Goal: Task Accomplishment & Management: Complete application form

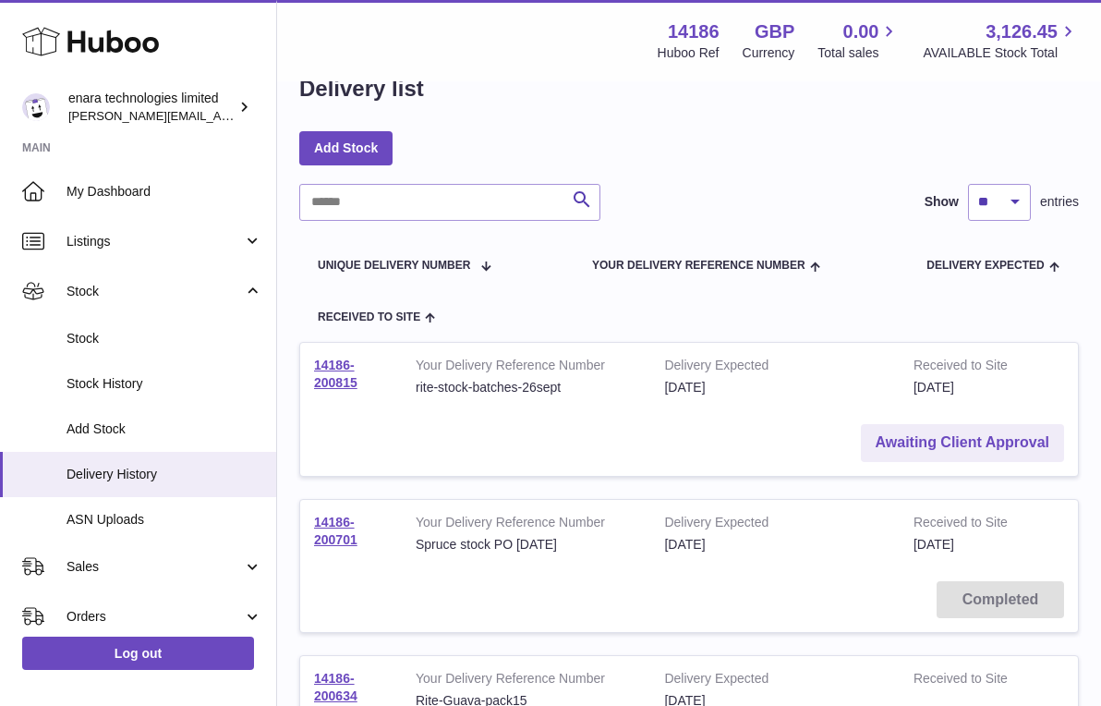
scroll to position [47, 0]
click at [972, 430] on link "Awaiting Client Approval" at bounding box center [962, 442] width 203 height 38
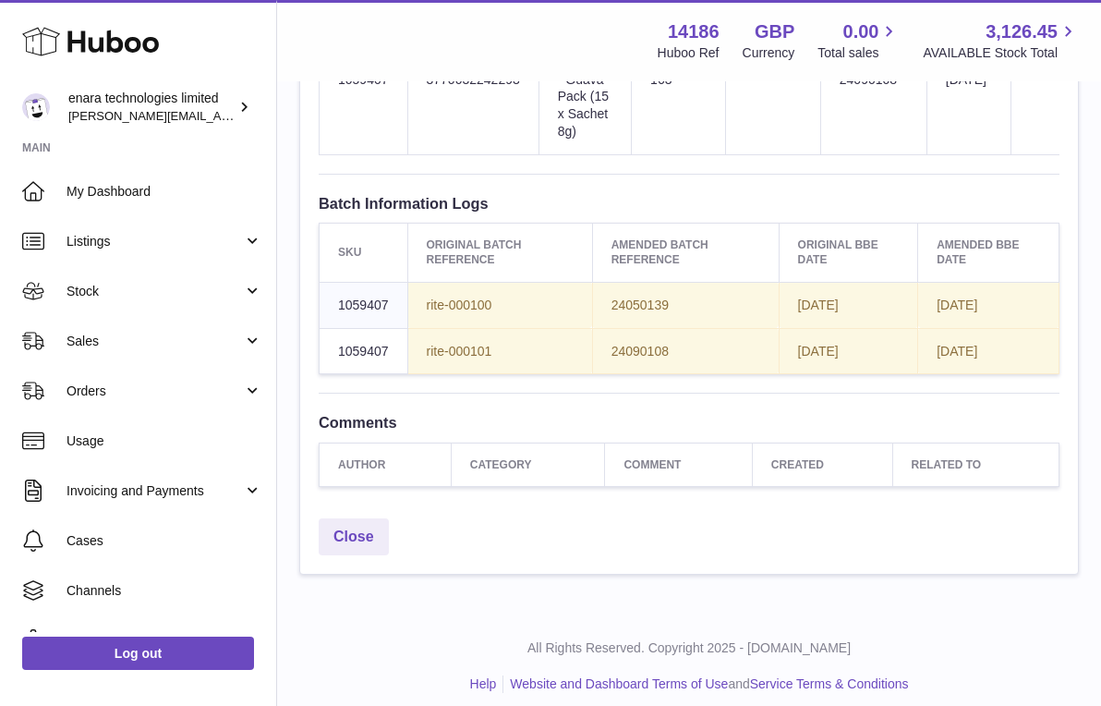
scroll to position [1089, 0]
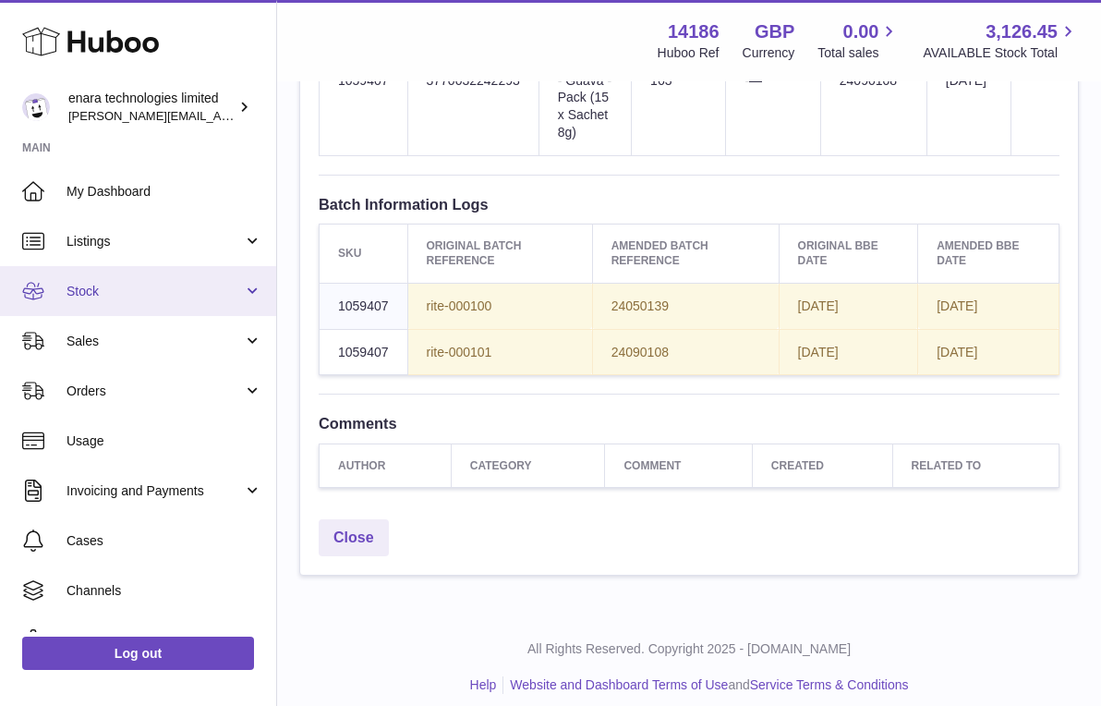
click at [236, 297] on link "Stock" at bounding box center [138, 291] width 276 height 50
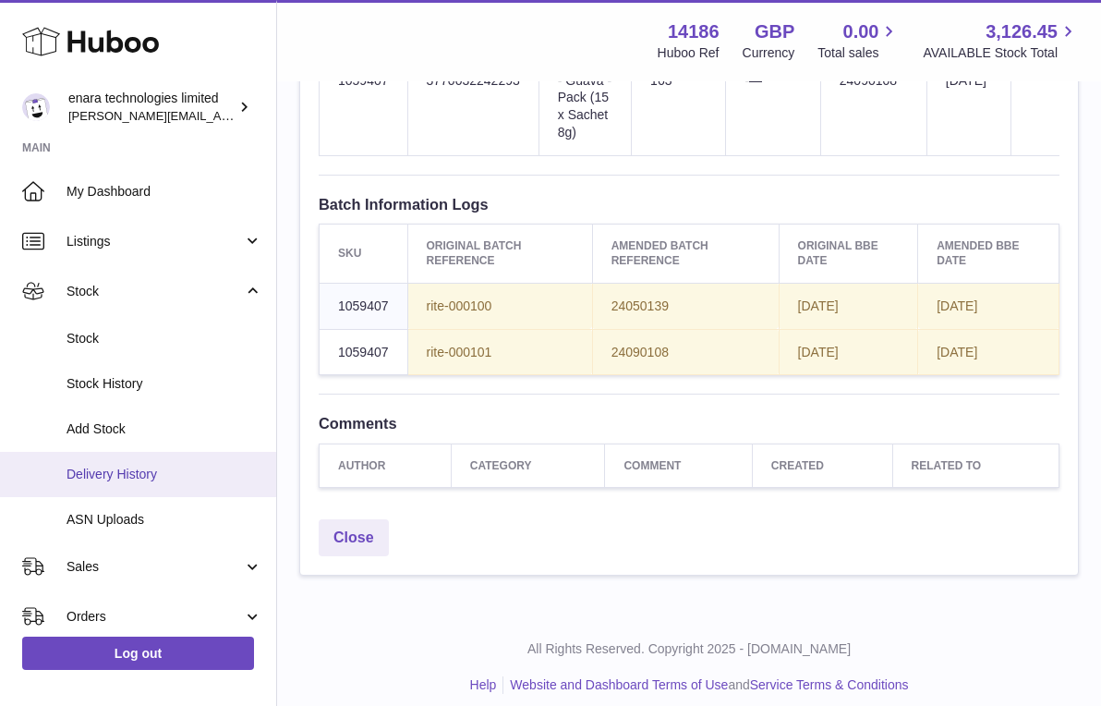
click at [231, 478] on link "Delivery History" at bounding box center [138, 474] width 276 height 45
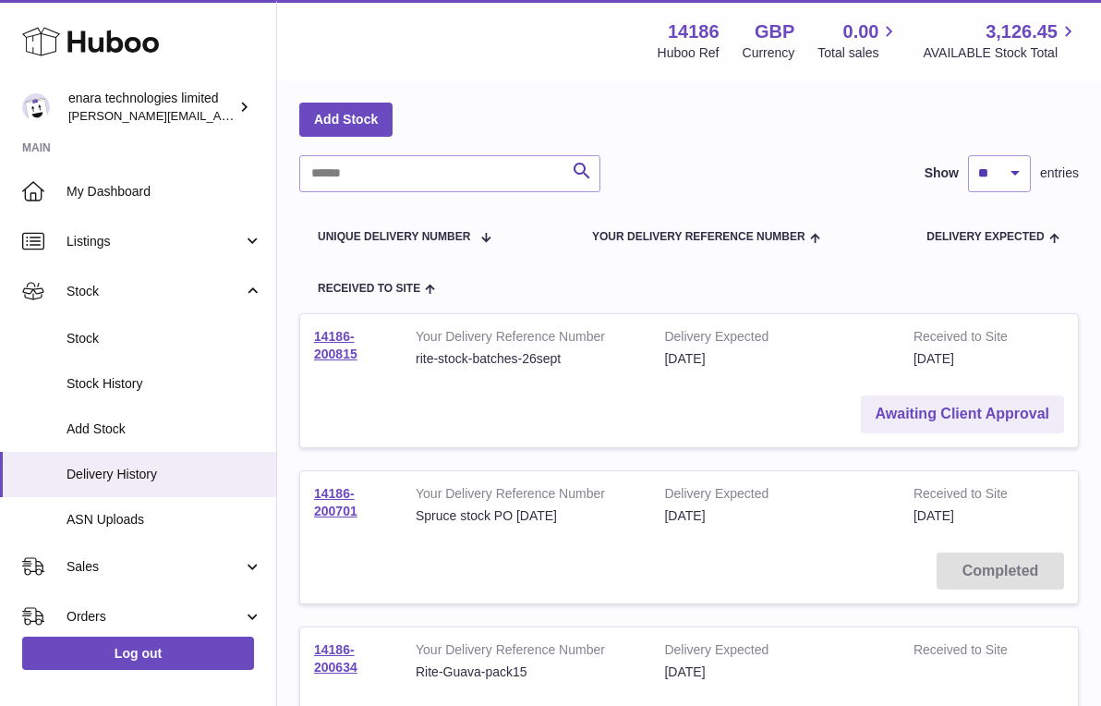
scroll to position [82, 0]
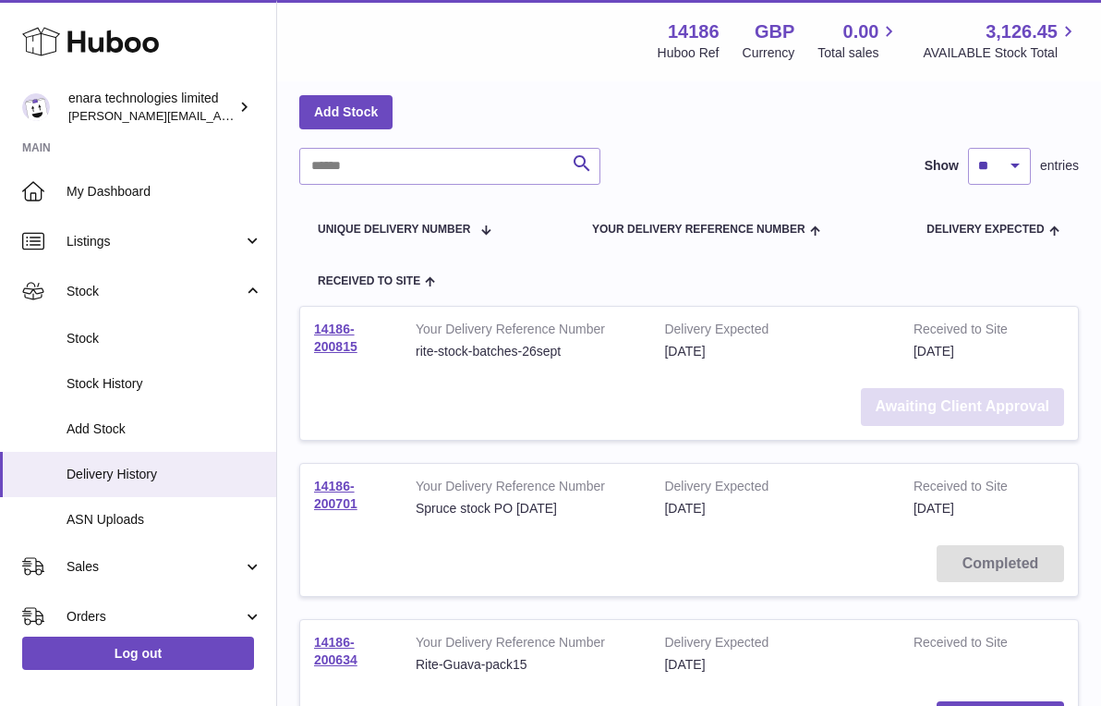
click at [932, 393] on link "Awaiting Client Approval" at bounding box center [962, 407] width 203 height 38
click at [336, 343] on link "14186-200815" at bounding box center [335, 337] width 43 height 32
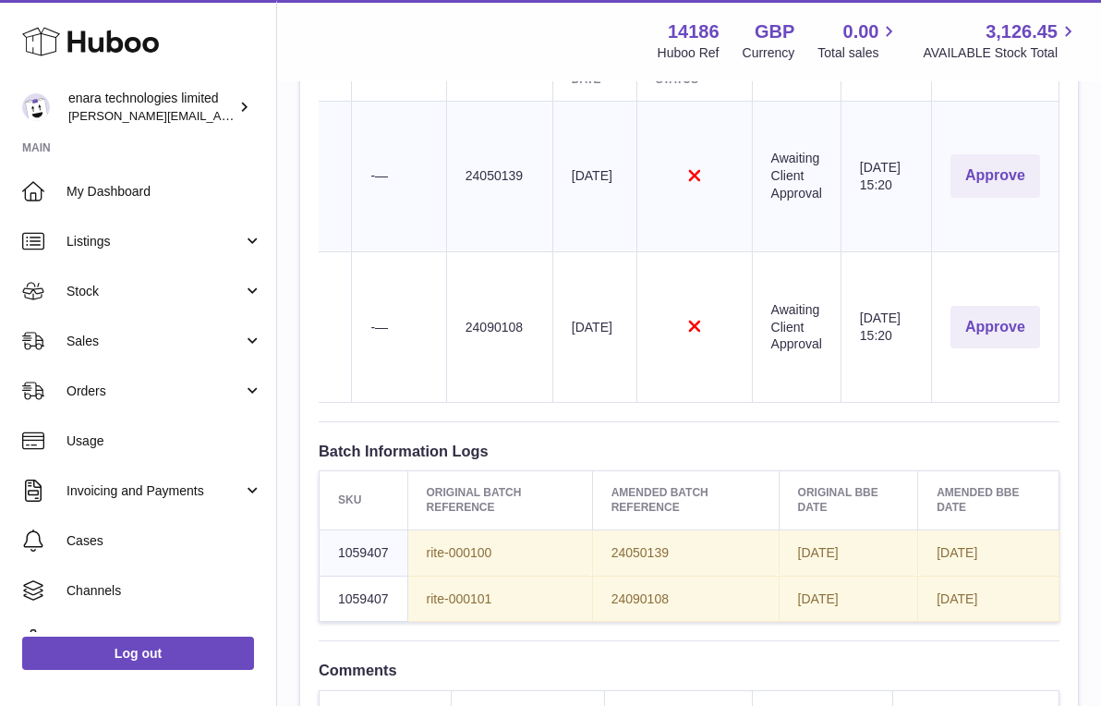
scroll to position [842, 0]
click at [987, 179] on button "Approve" at bounding box center [995, 176] width 90 height 43
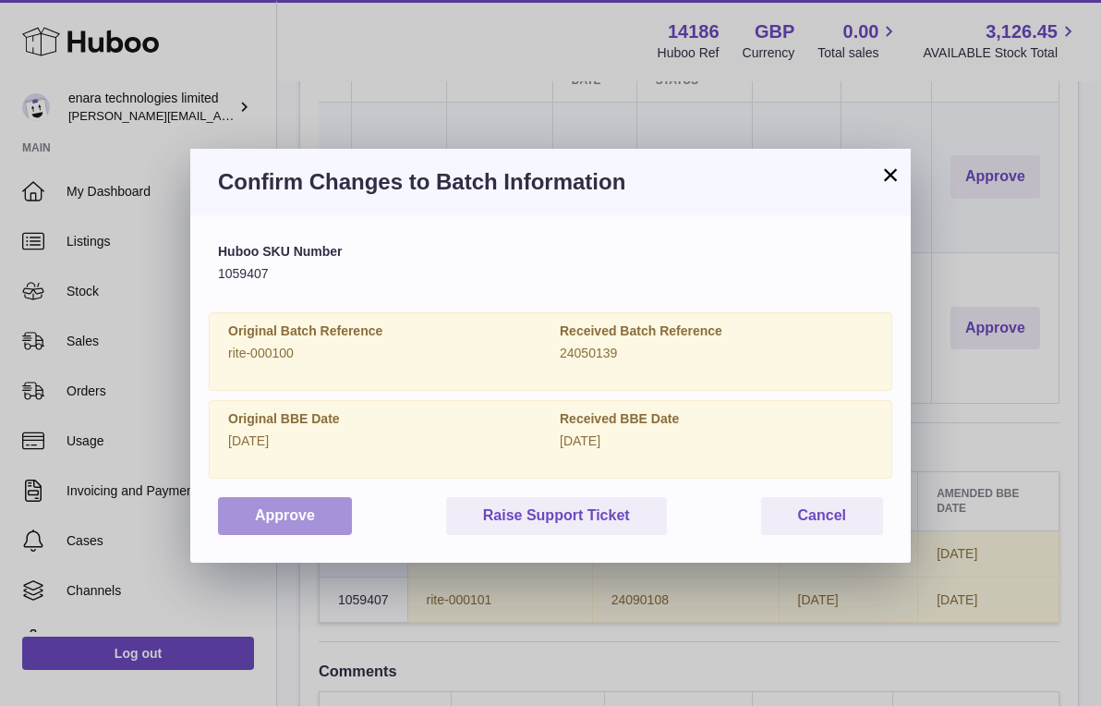
click at [294, 501] on button "Approve" at bounding box center [285, 516] width 134 height 38
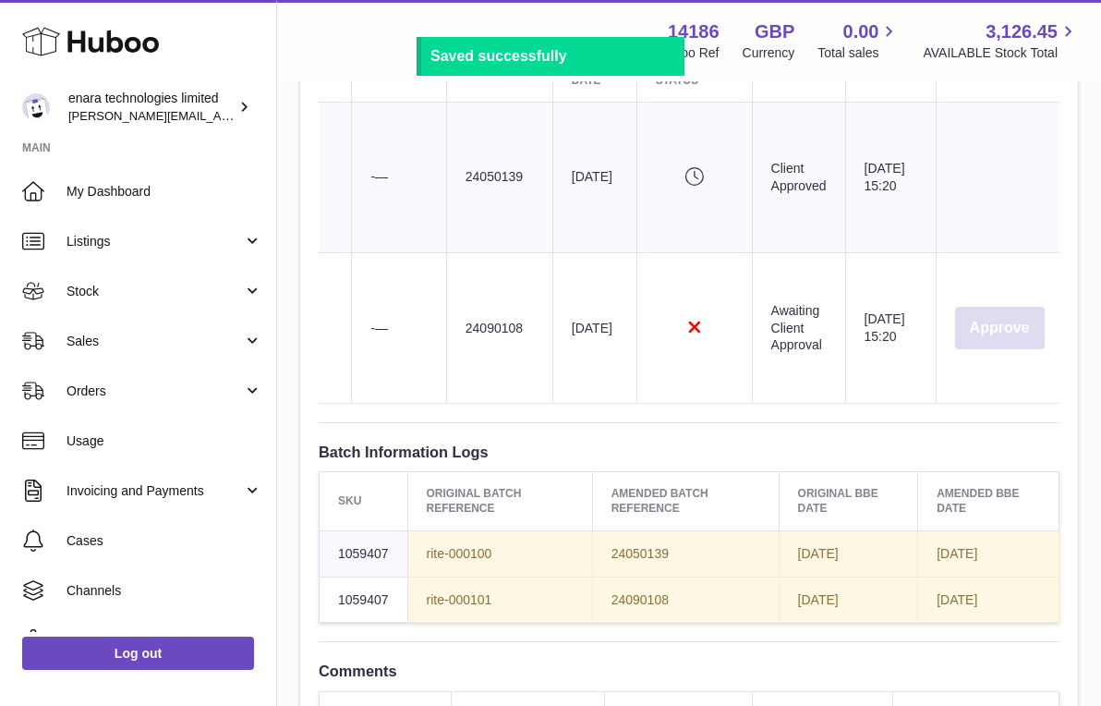
click at [998, 330] on button "Approve" at bounding box center [1000, 328] width 90 height 43
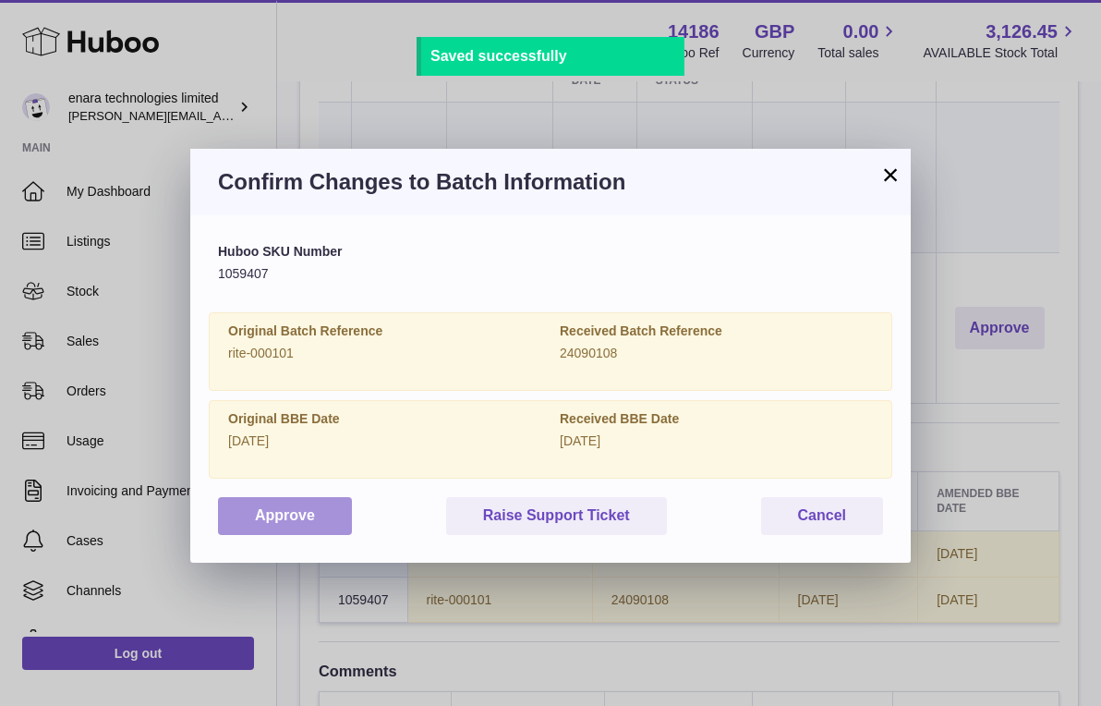
click at [280, 510] on button "Approve" at bounding box center [285, 516] width 134 height 38
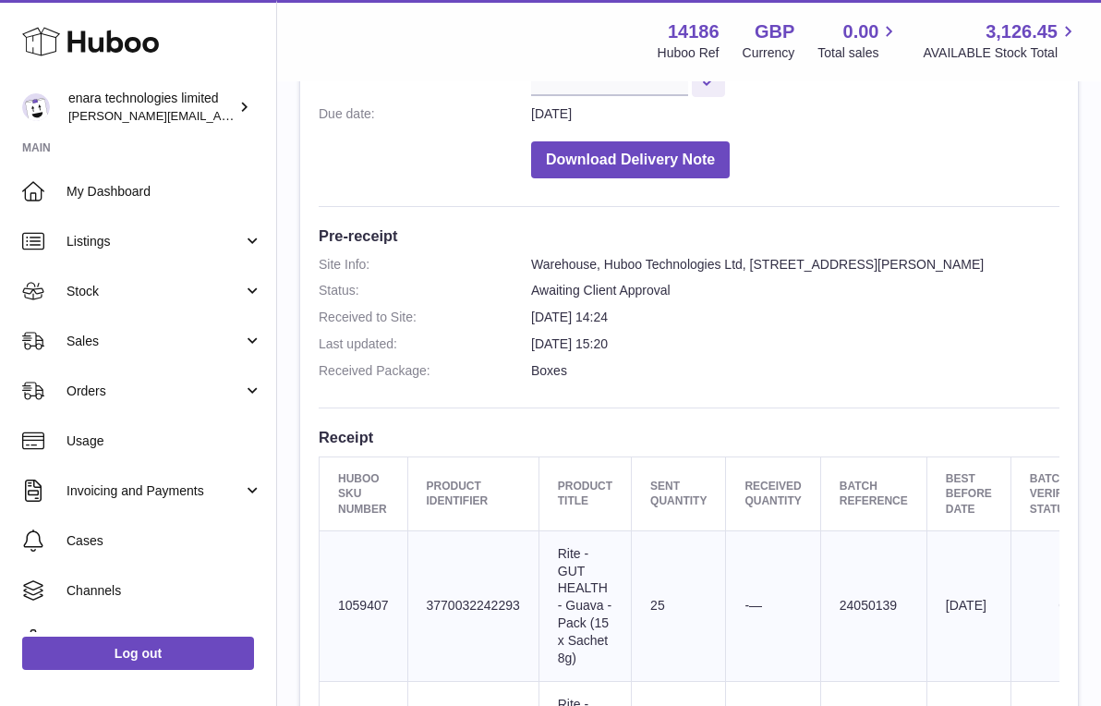
scroll to position [412, 0]
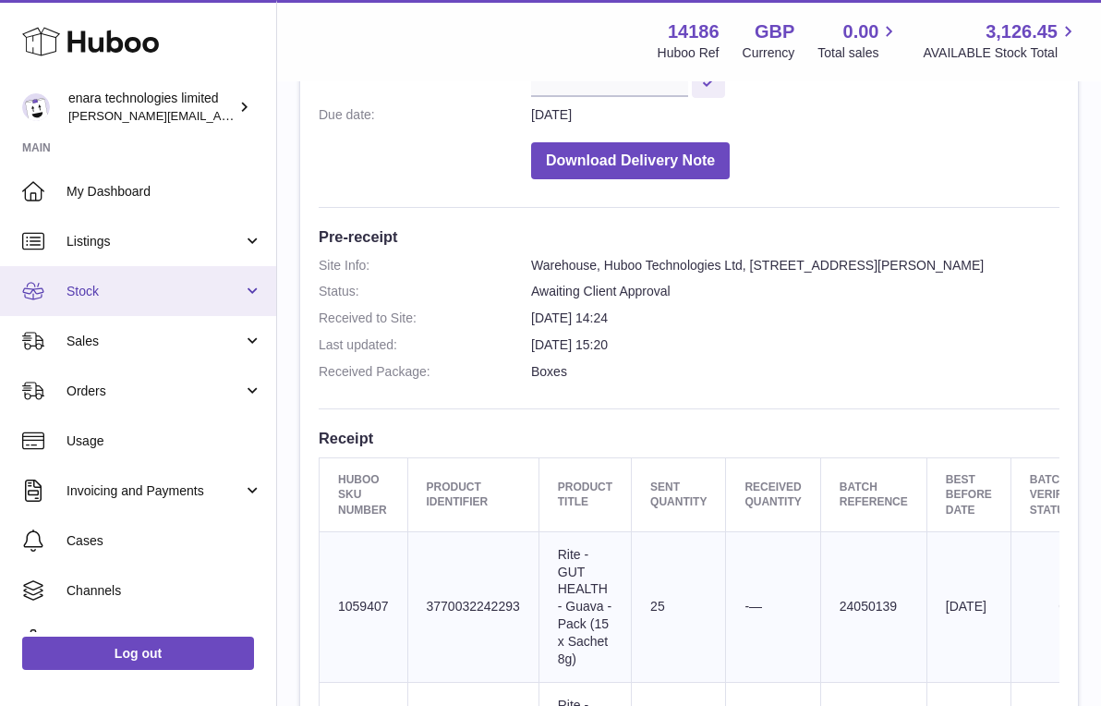
click at [173, 297] on link "Stock" at bounding box center [138, 291] width 276 height 50
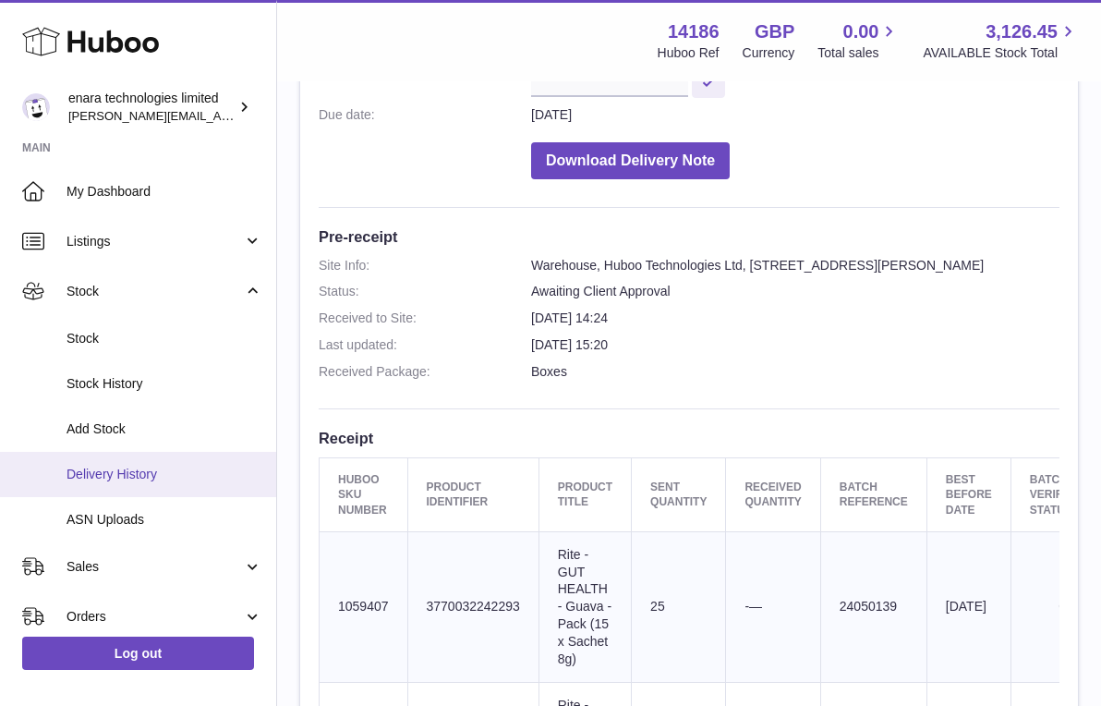
click at [165, 470] on span "Delivery History" at bounding box center [165, 475] width 196 height 18
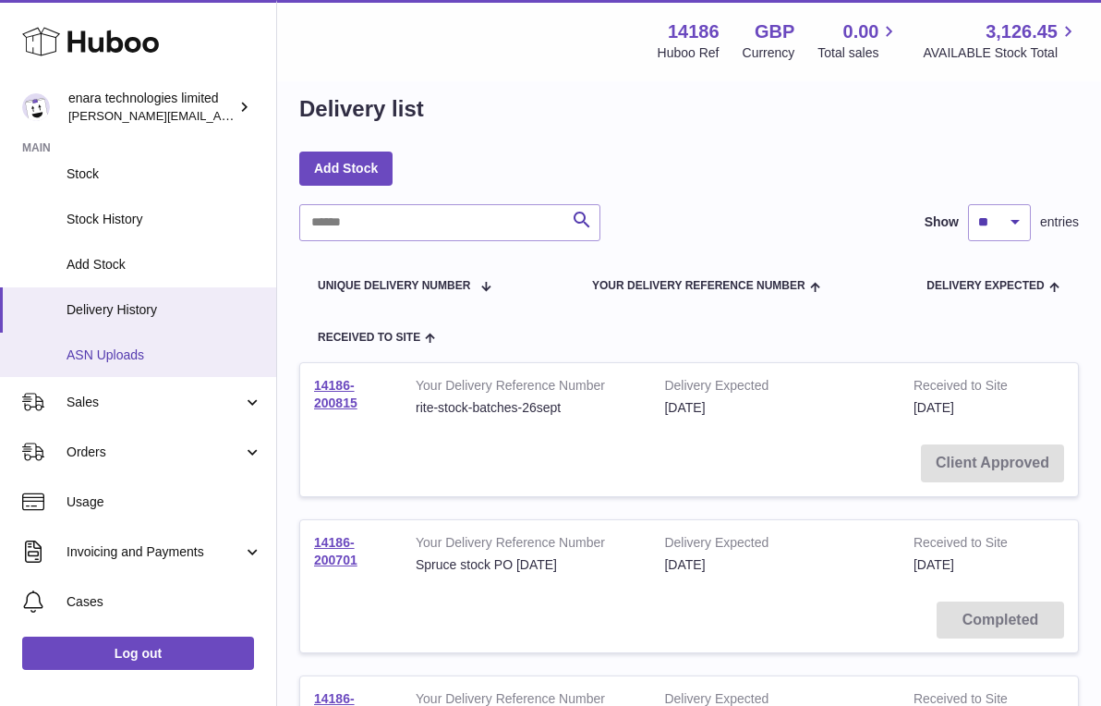
scroll to position [222, 0]
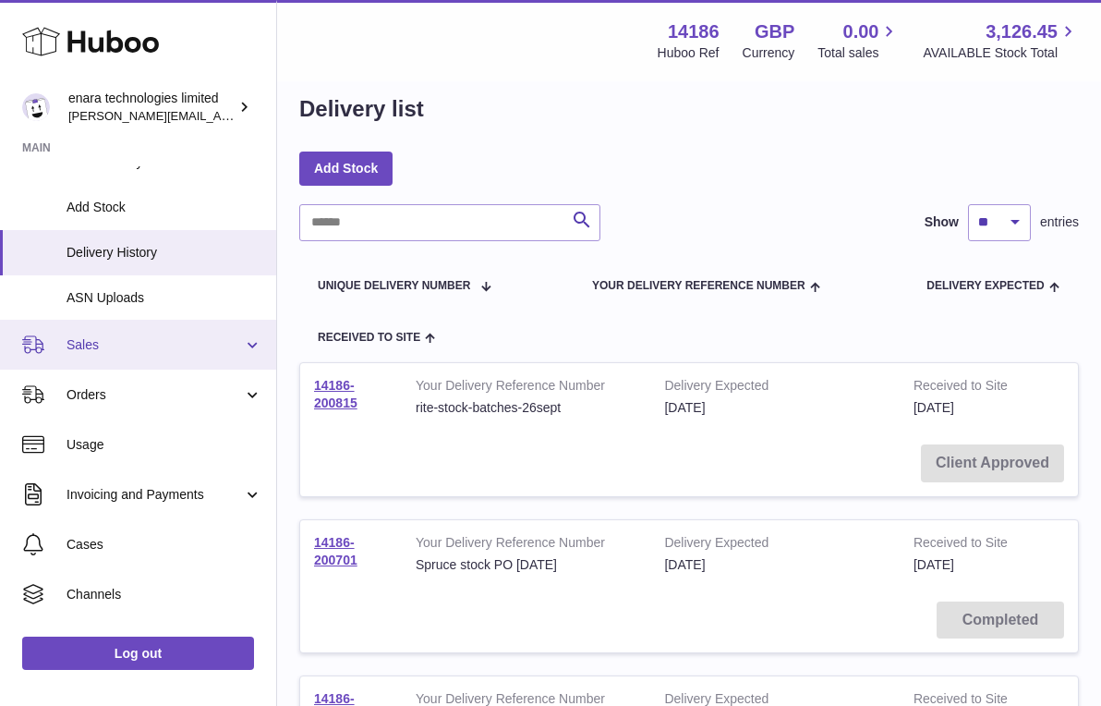
click at [151, 342] on span "Sales" at bounding box center [155, 345] width 176 height 18
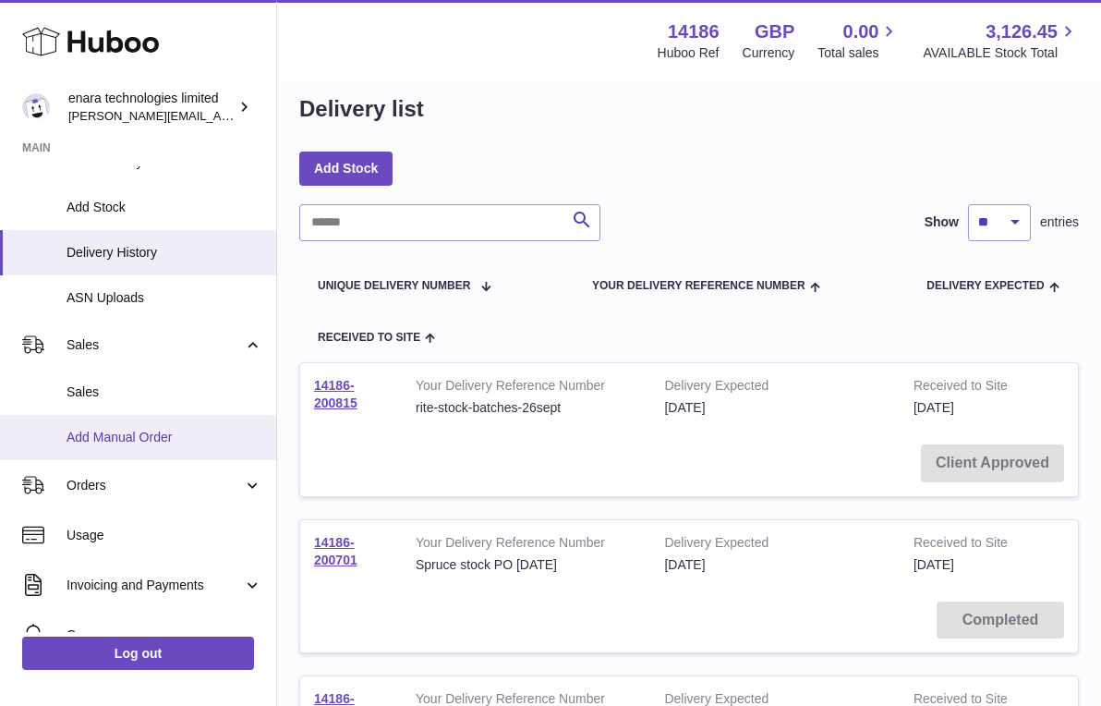
click at [146, 430] on span "Add Manual Order" at bounding box center [165, 438] width 196 height 18
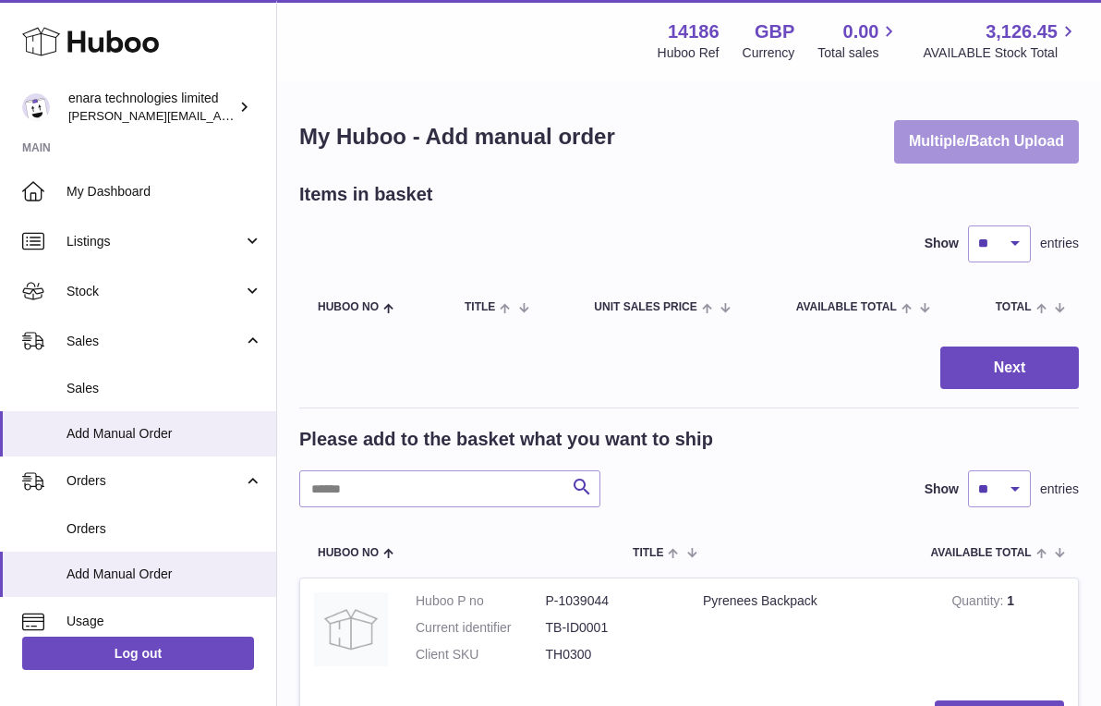
click at [1010, 130] on button "Multiple/Batch Upload" at bounding box center [986, 141] width 185 height 43
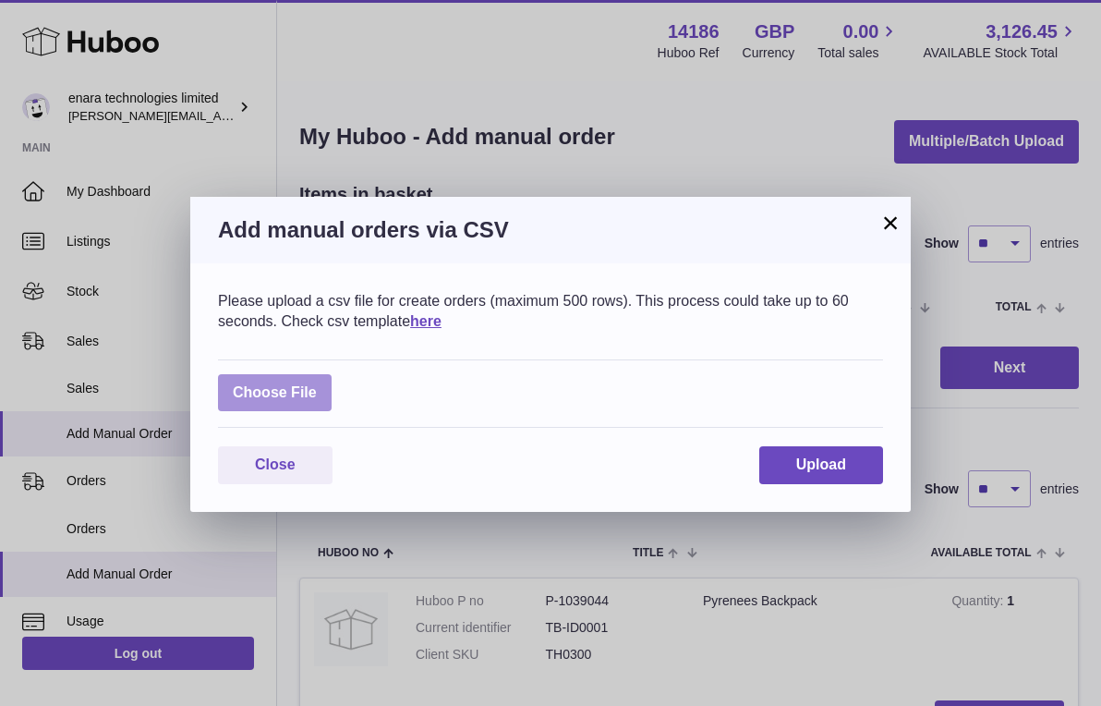
click at [280, 381] on label at bounding box center [275, 393] width 114 height 38
click at [317, 383] on input "file" at bounding box center [317, 383] width 1 height 1
type input "**********"
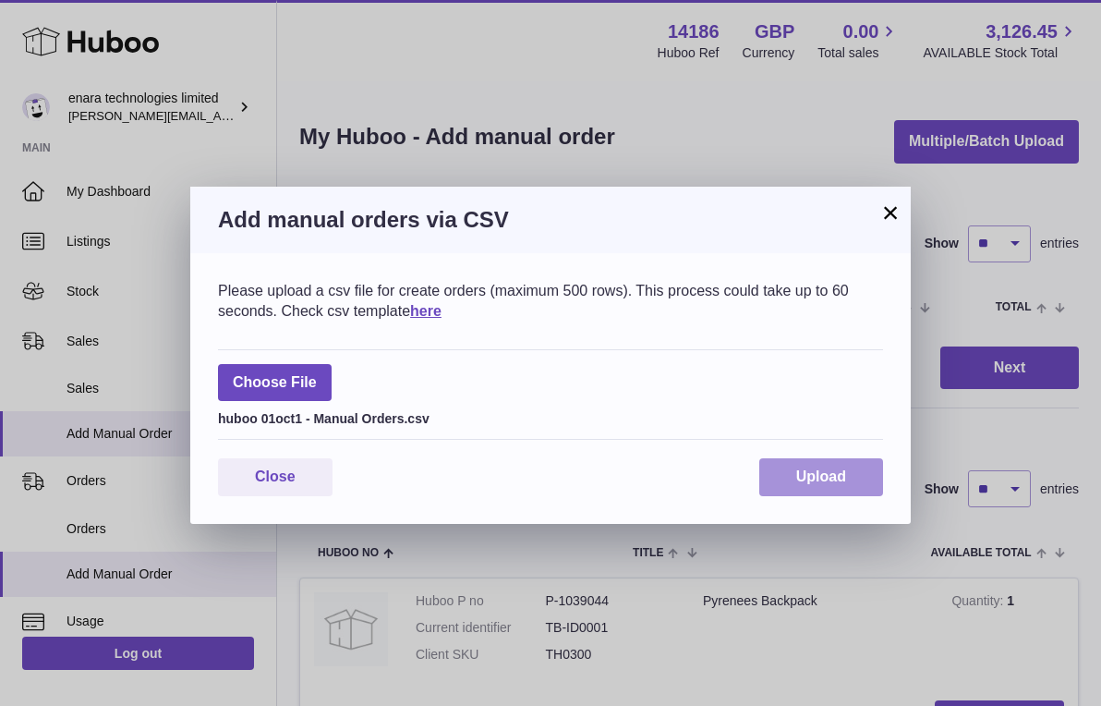
click at [824, 471] on span "Upload" at bounding box center [821, 476] width 50 height 16
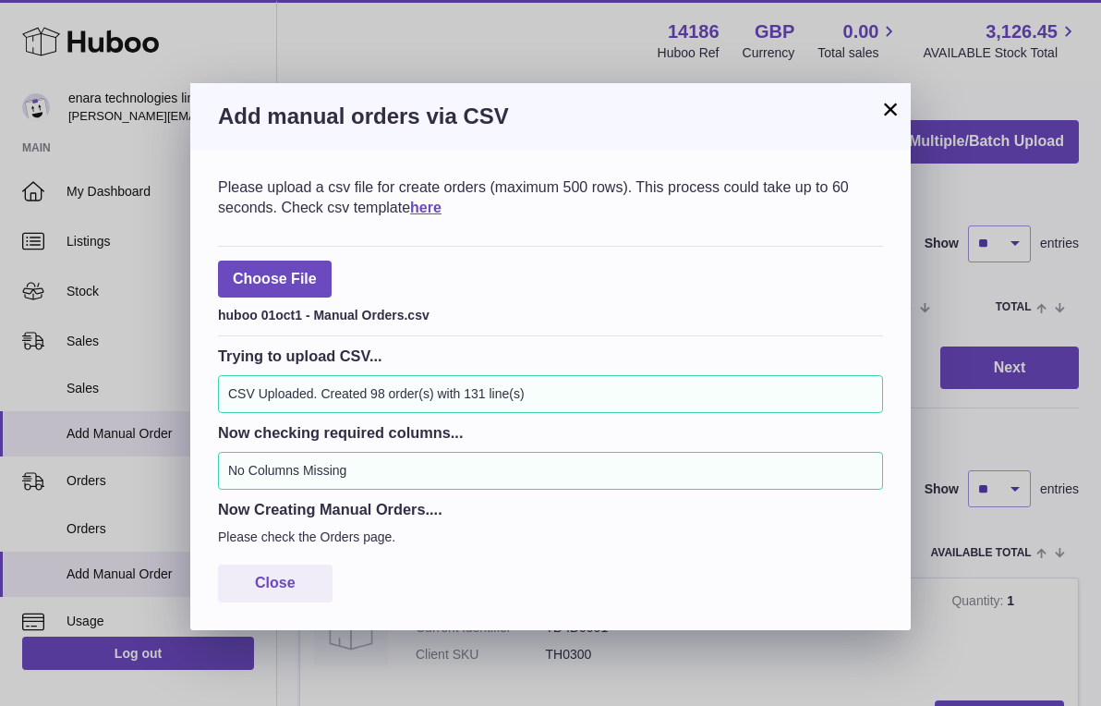
scroll to position [2, 0]
click at [285, 575] on span "Close" at bounding box center [275, 583] width 41 height 16
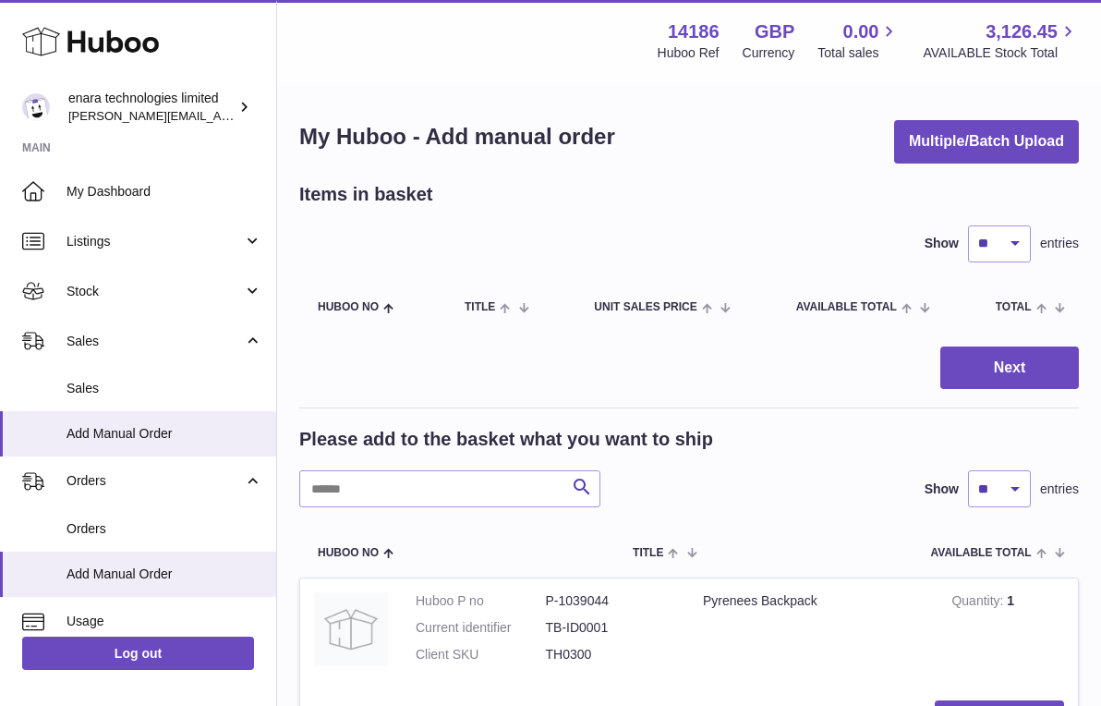
scroll to position [0, 0]
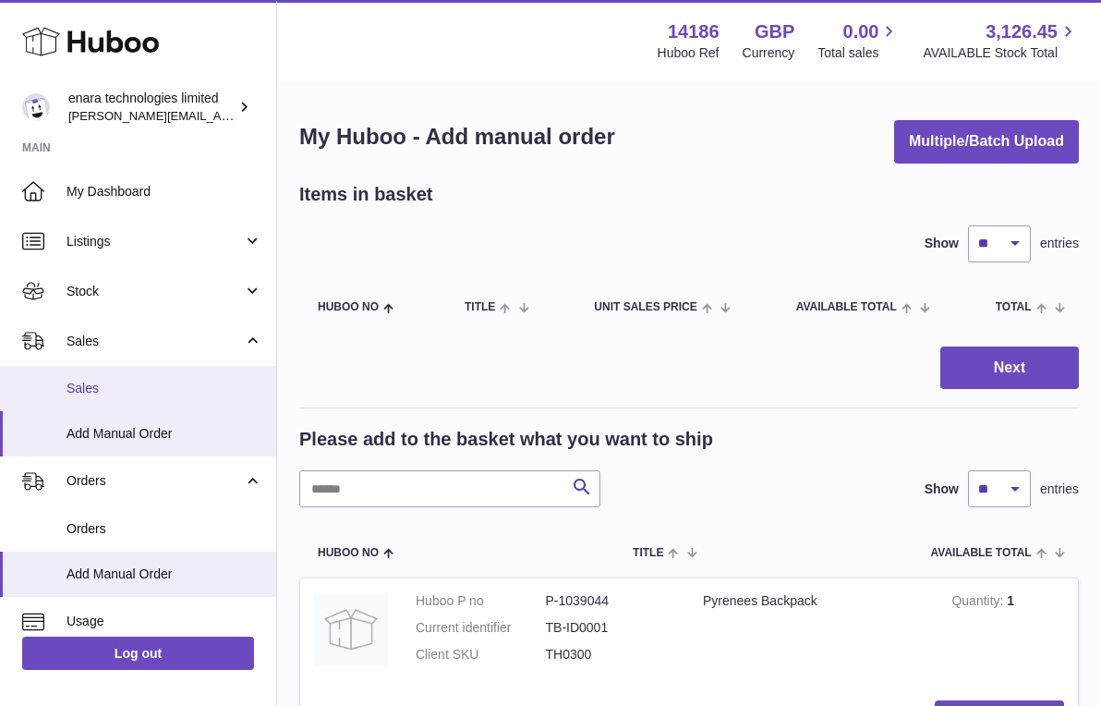
click at [197, 386] on span "Sales" at bounding box center [165, 389] width 196 height 18
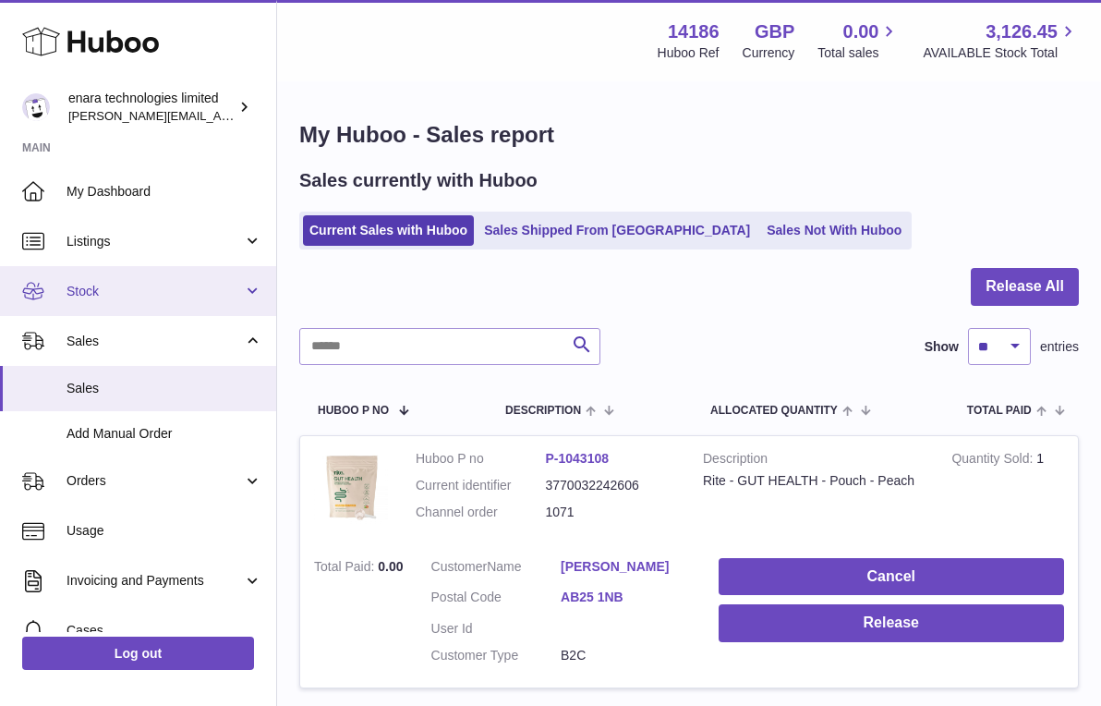
click at [225, 286] on span "Stock" at bounding box center [155, 292] width 176 height 18
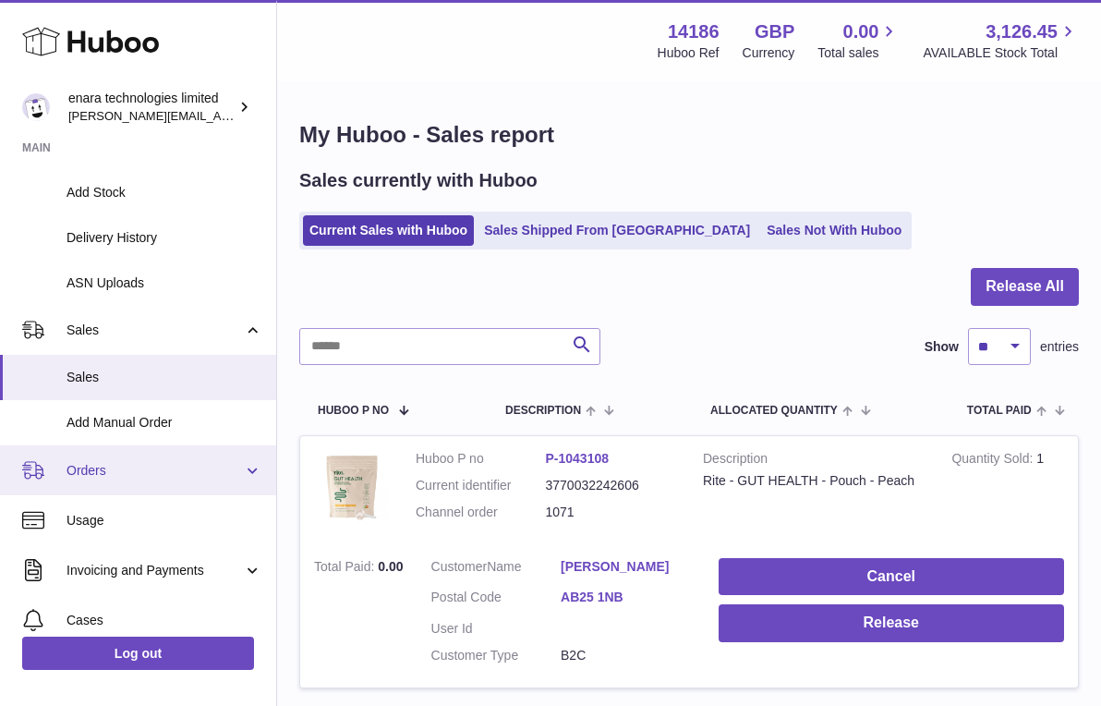
scroll to position [264, 0]
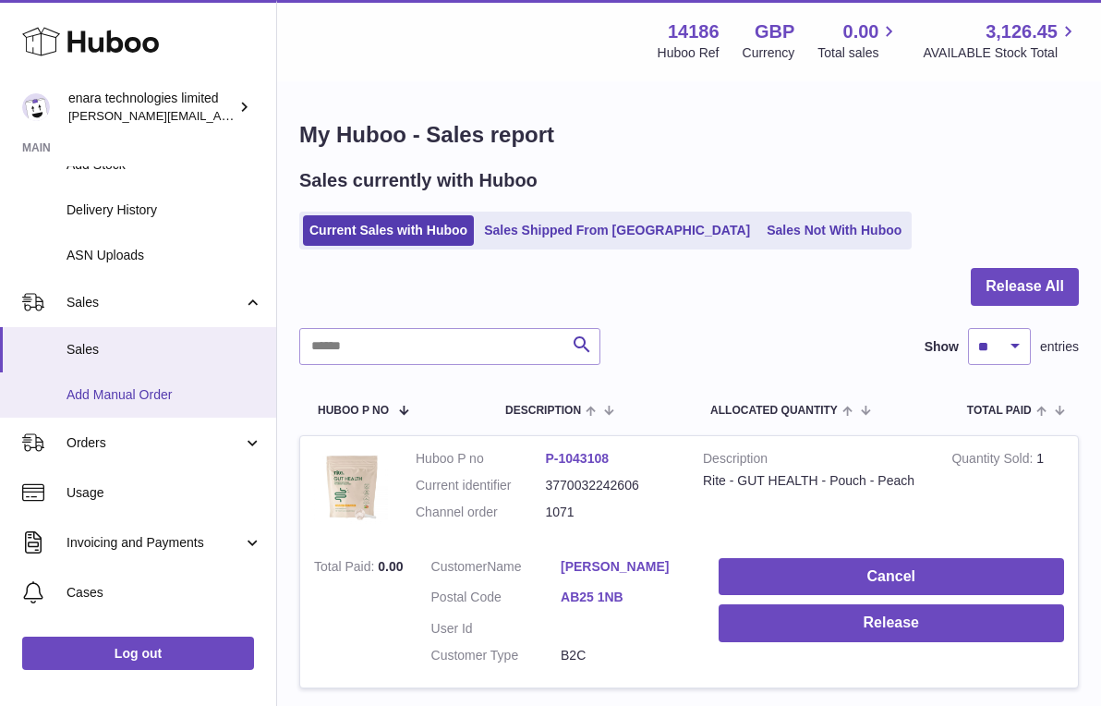
click at [184, 377] on link "Add Manual Order" at bounding box center [138, 394] width 276 height 45
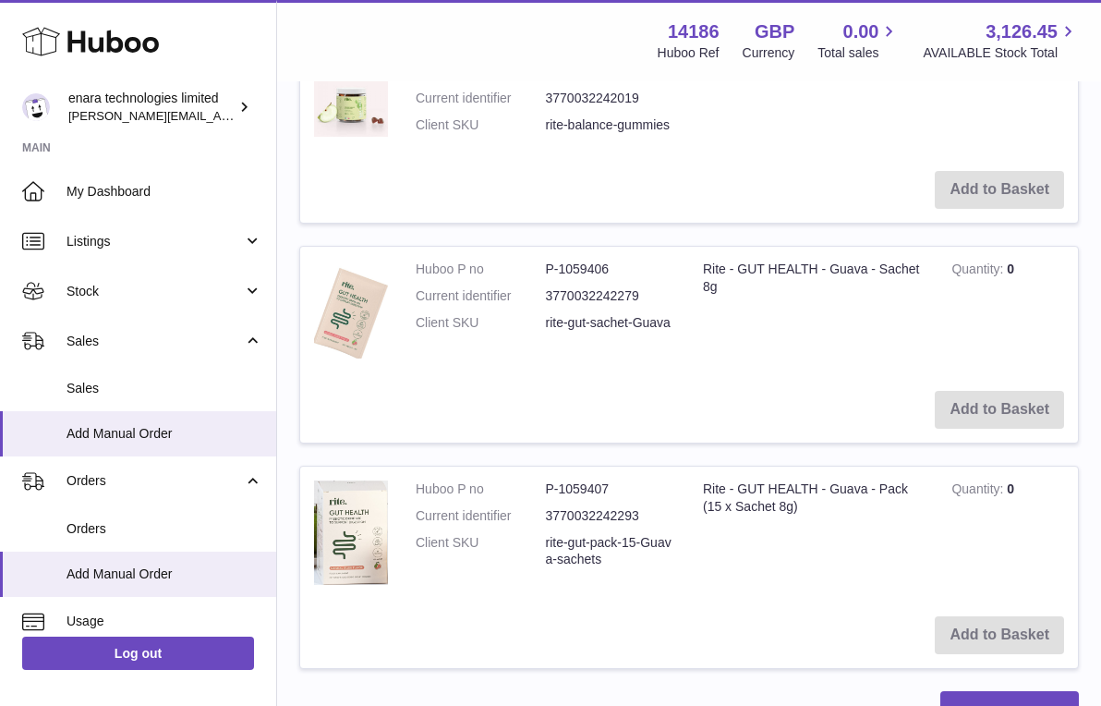
scroll to position [1361, 0]
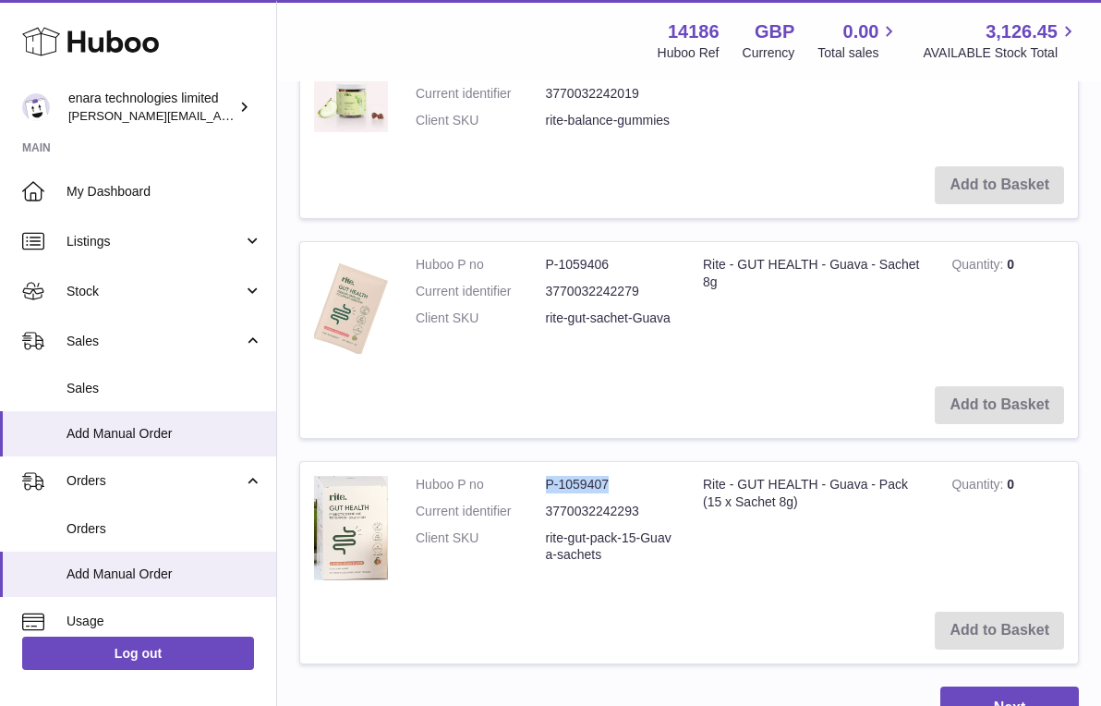
drag, startPoint x: 613, startPoint y: 460, endPoint x: 543, endPoint y: 463, distance: 70.3
click at [543, 476] on dl "Huboo P no P-1059407 Current identifier 3770032242293 Client SKU rite-gut-pack-…" at bounding box center [546, 525] width 260 height 98
copy dl "P-1059407"
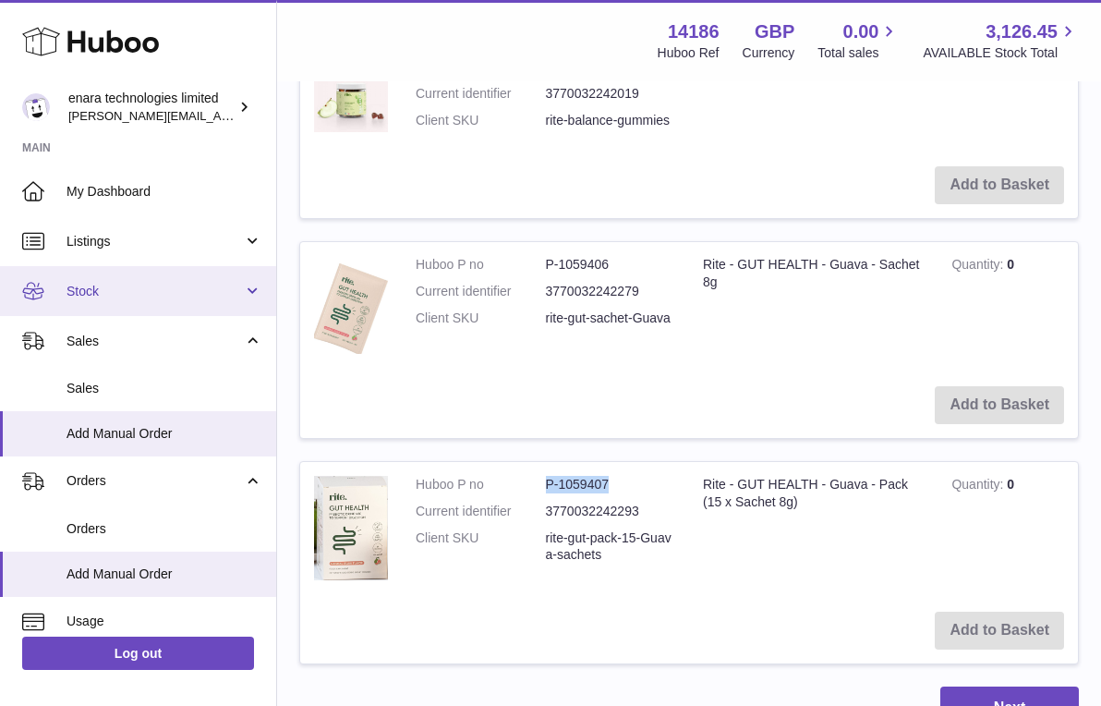
click at [195, 283] on span "Stock" at bounding box center [155, 292] width 176 height 18
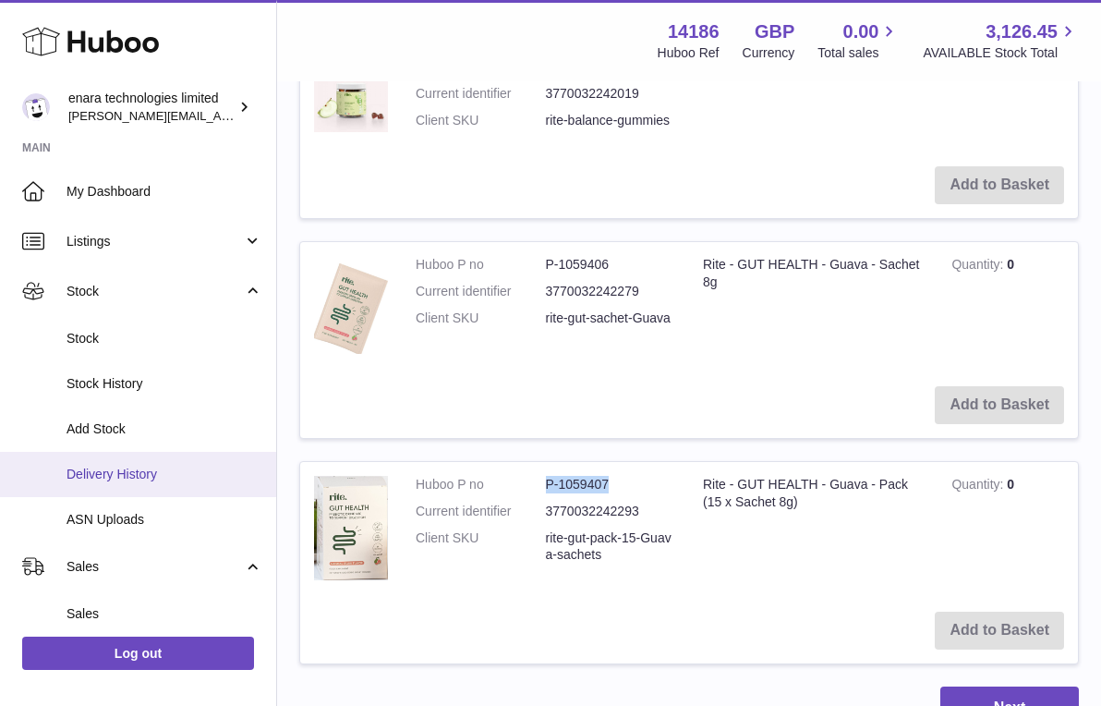
click at [154, 460] on link "Delivery History" at bounding box center [138, 474] width 276 height 45
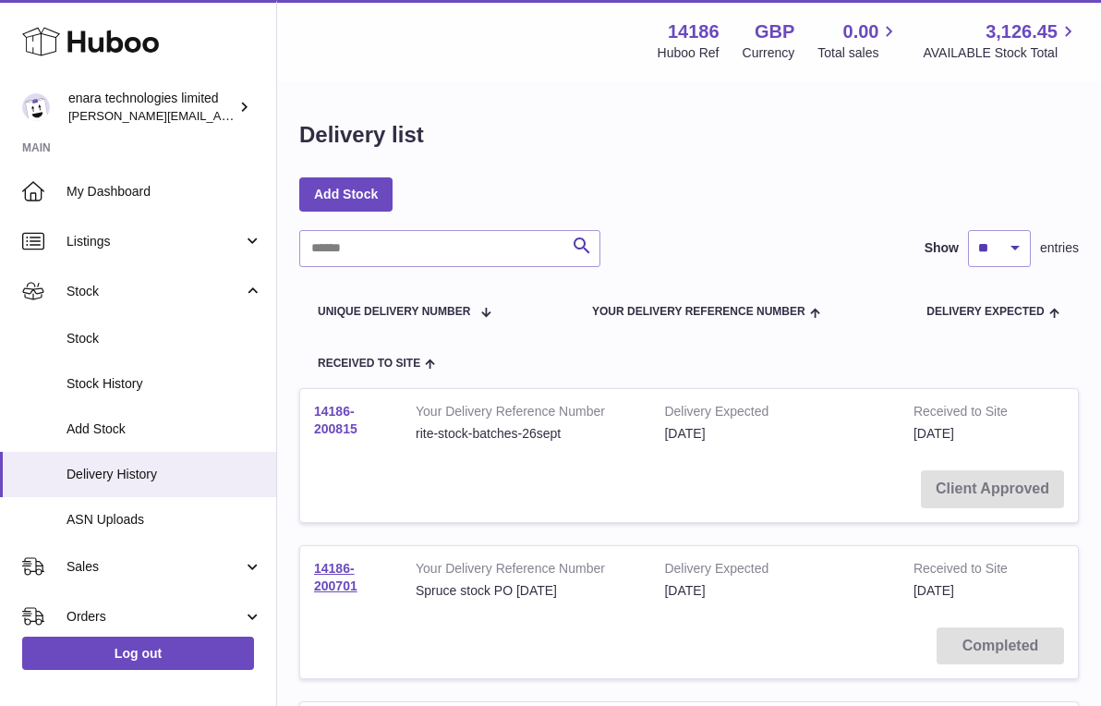
click at [331, 423] on link "14186-200815" at bounding box center [335, 420] width 43 height 32
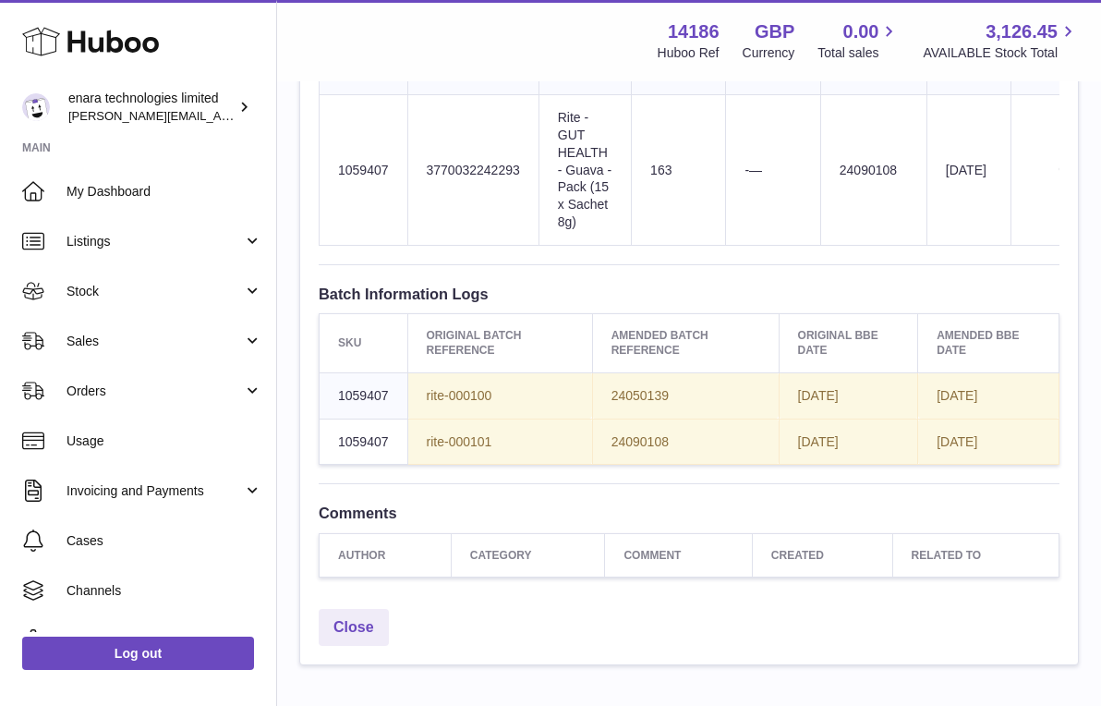
scroll to position [1015, 0]
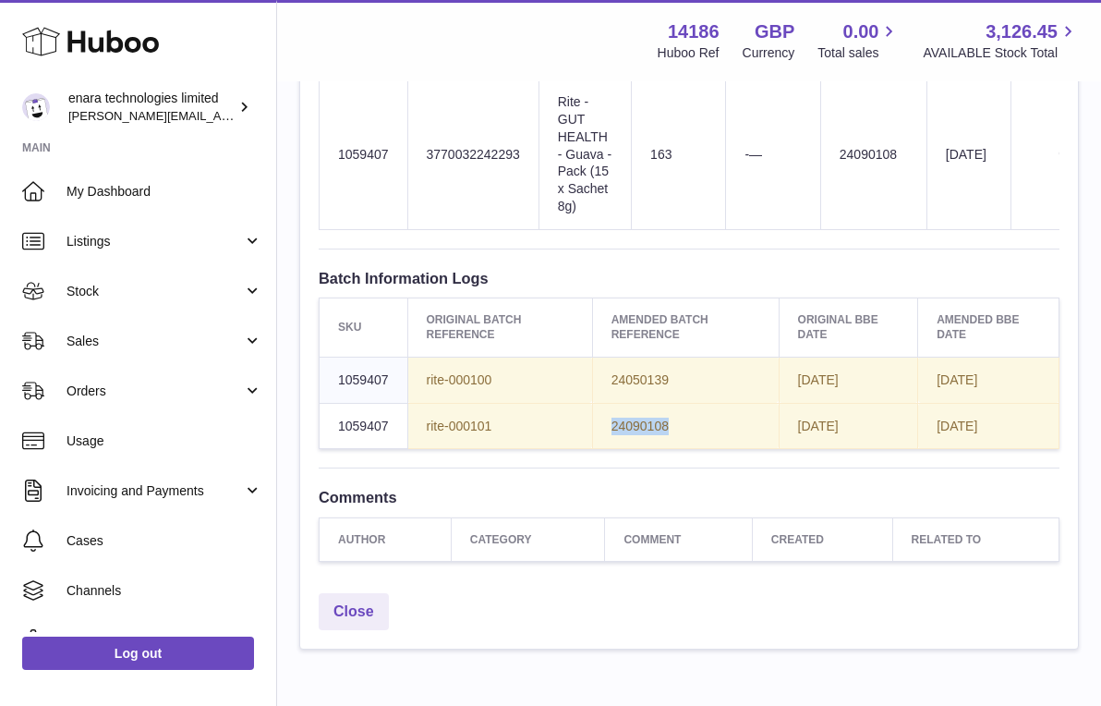
drag, startPoint x: 679, startPoint y: 416, endPoint x: 612, endPoint y: 415, distance: 66.5
click at [612, 415] on td "24090108" at bounding box center [685, 426] width 187 height 46
copy span "24090108"
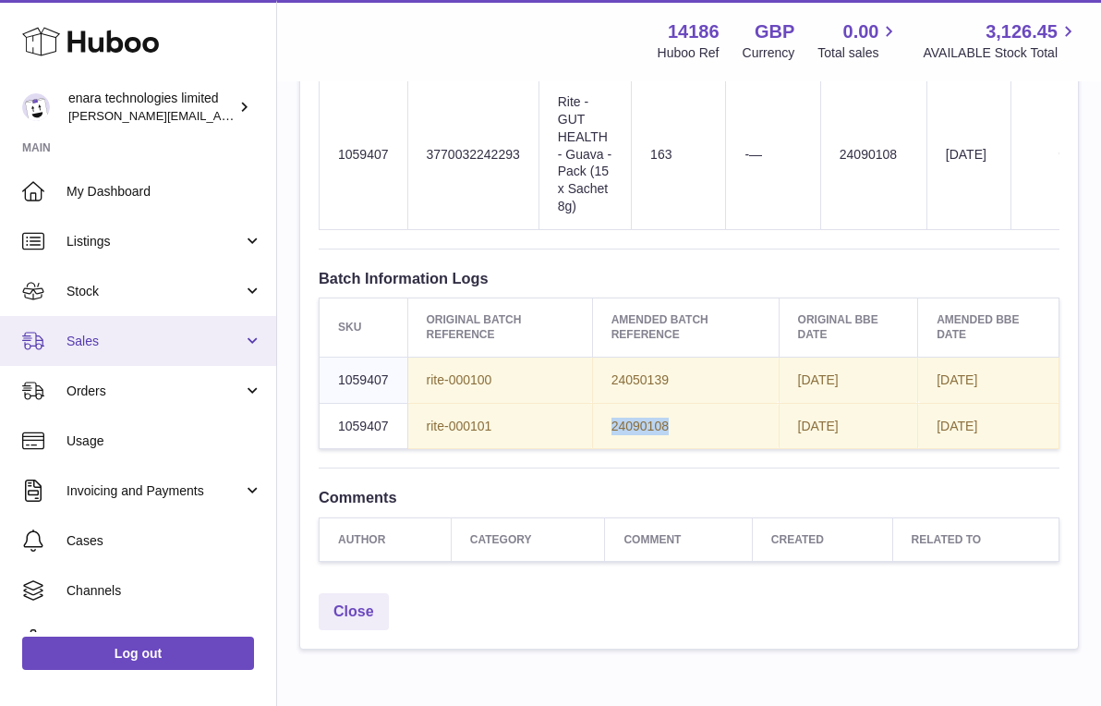
click at [158, 345] on span "Sales" at bounding box center [155, 342] width 176 height 18
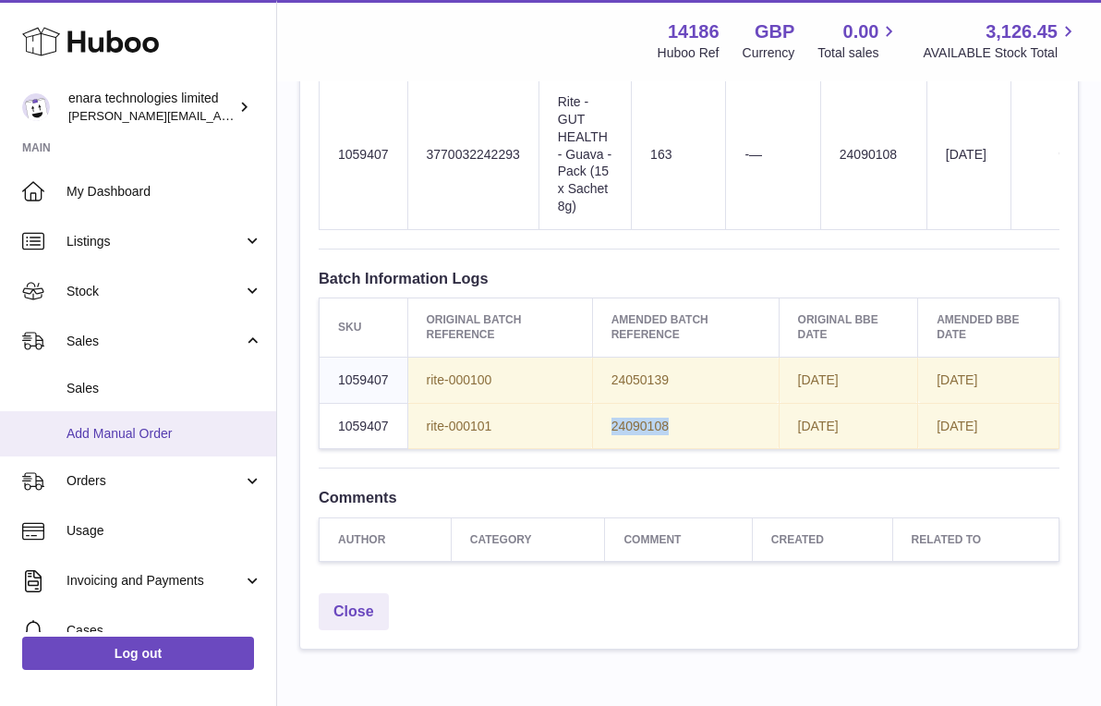
click at [163, 430] on span "Add Manual Order" at bounding box center [165, 434] width 196 height 18
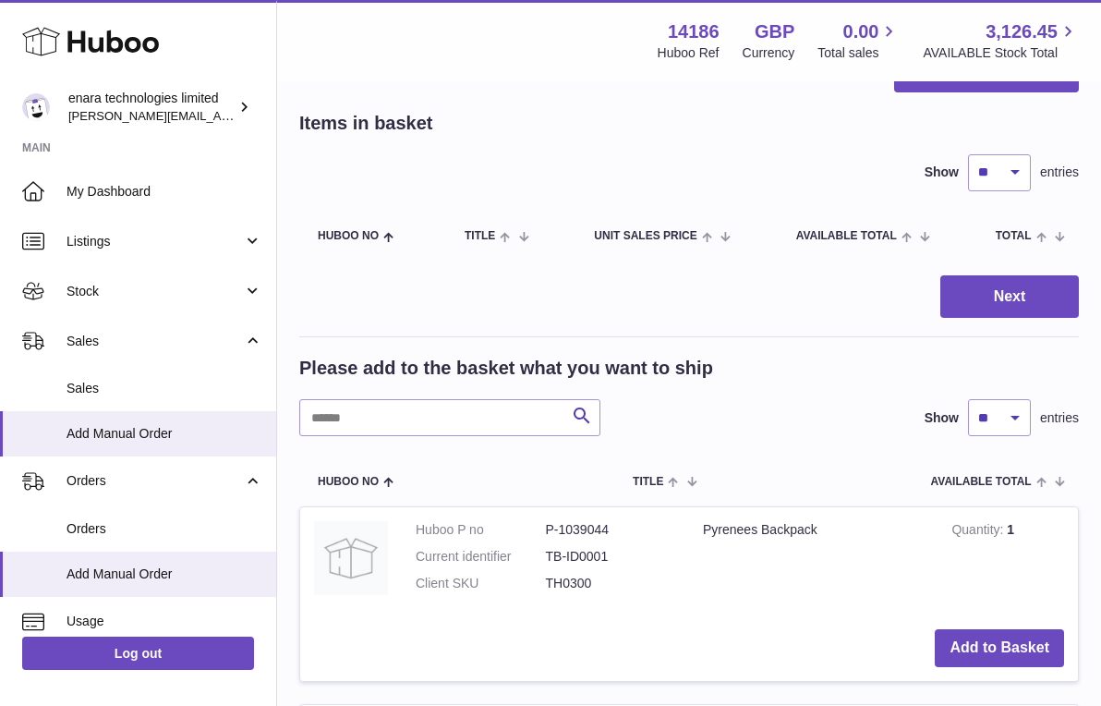
scroll to position [123, 0]
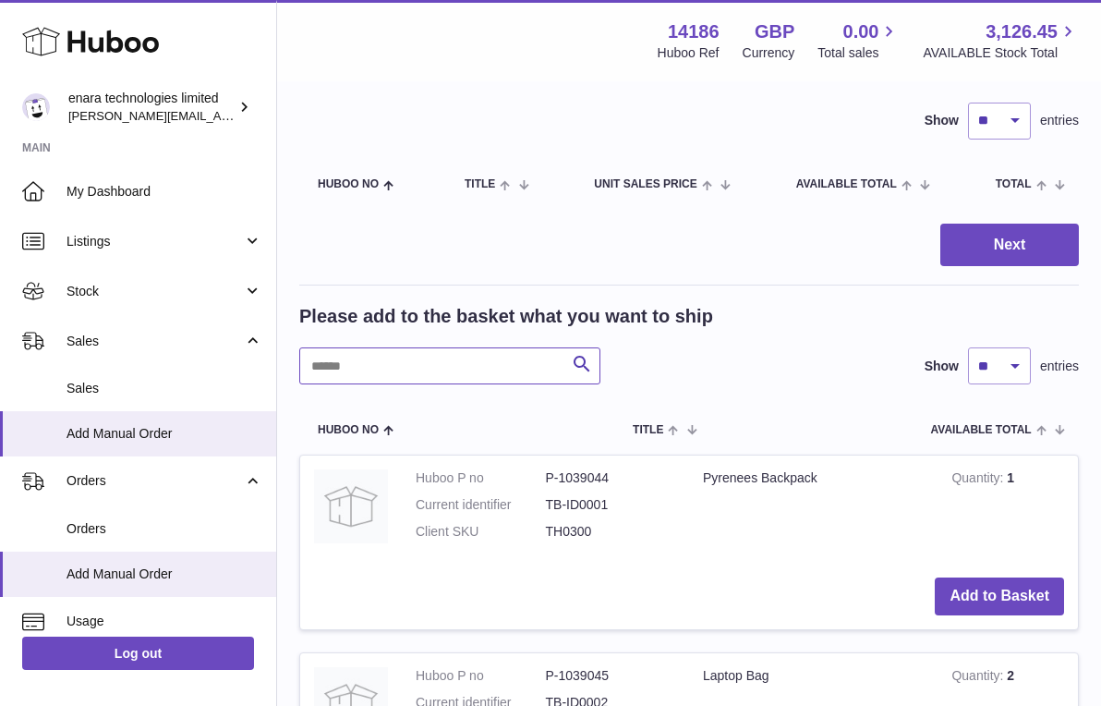
click at [506, 367] on input "text" at bounding box center [449, 365] width 301 height 37
type input "****"
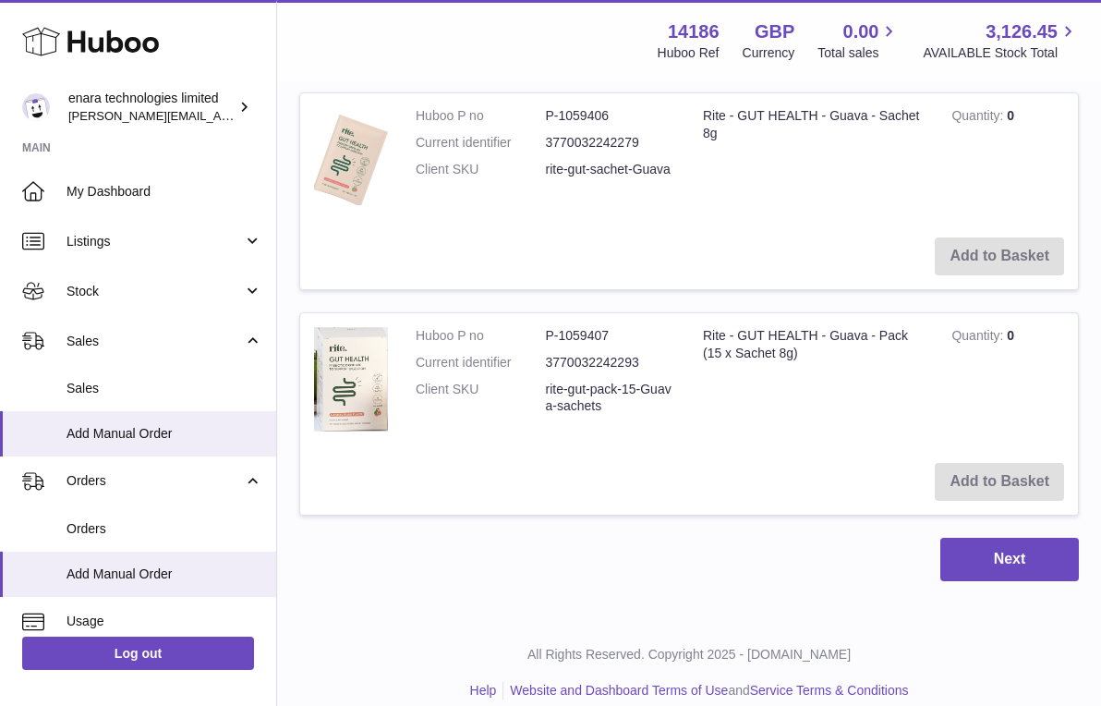
scroll to position [1507, 0]
drag, startPoint x: 613, startPoint y: 101, endPoint x: 543, endPoint y: 103, distance: 70.2
click at [543, 109] on dl "Huboo P no P-1059406 Current identifier 3770032242279 Client SKU rite-gut-sache…" at bounding box center [546, 149] width 260 height 80
copy dl "P-1059406"
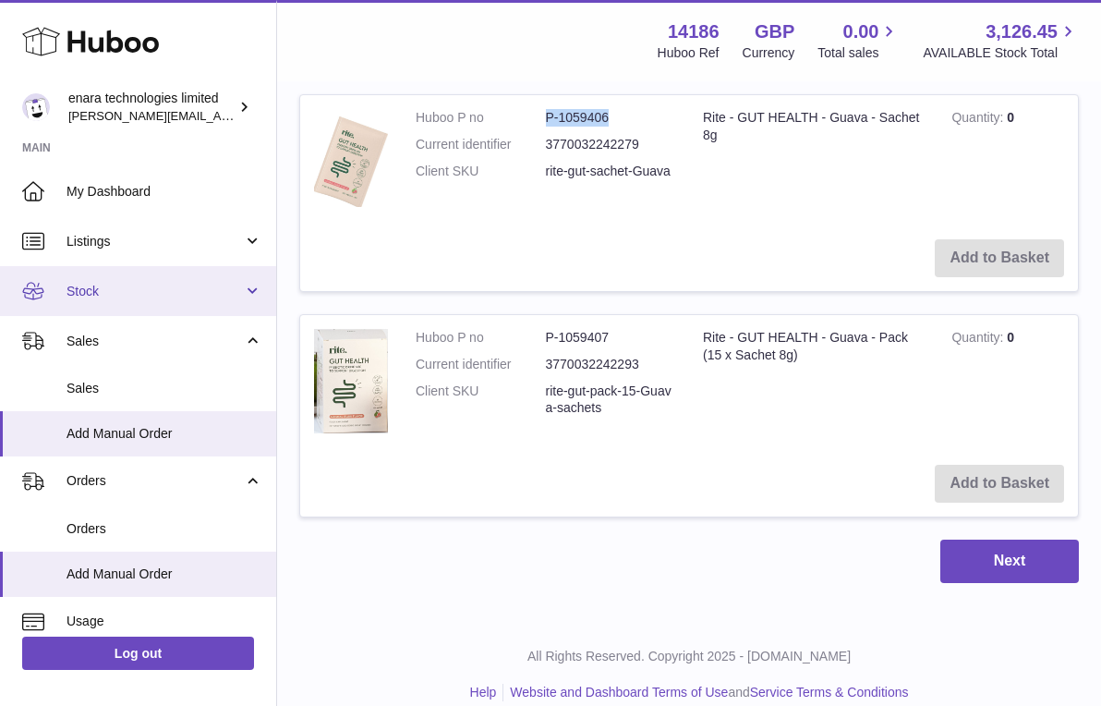
click at [236, 284] on span "Stock" at bounding box center [155, 292] width 176 height 18
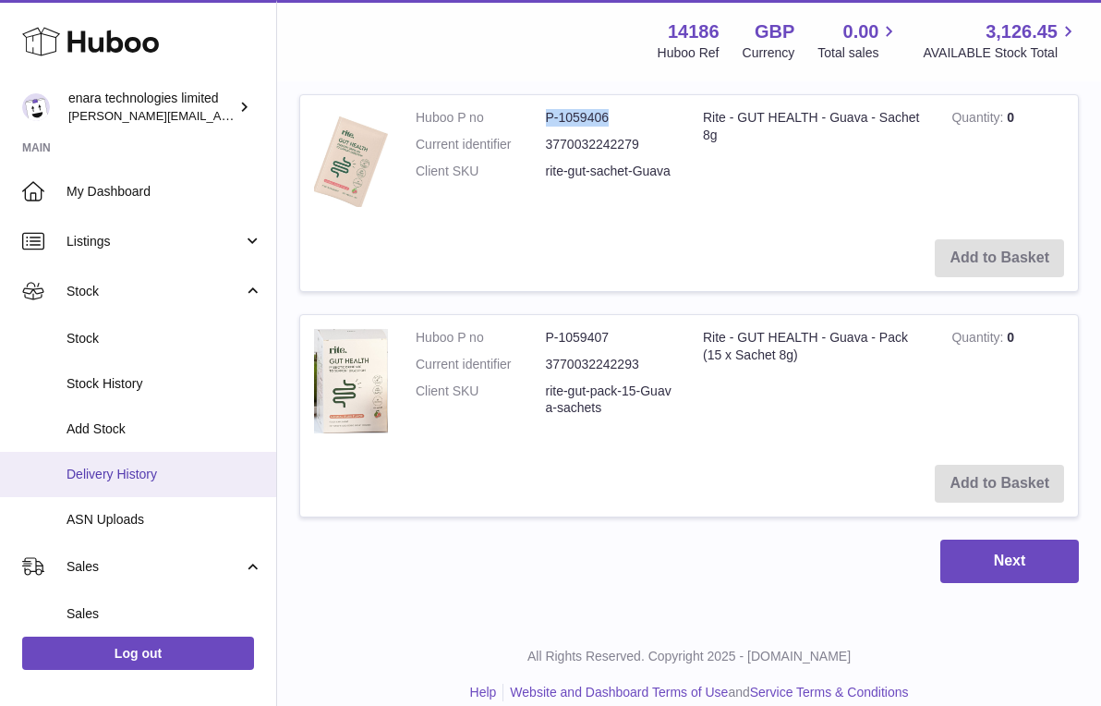
click at [188, 466] on span "Delivery History" at bounding box center [165, 475] width 196 height 18
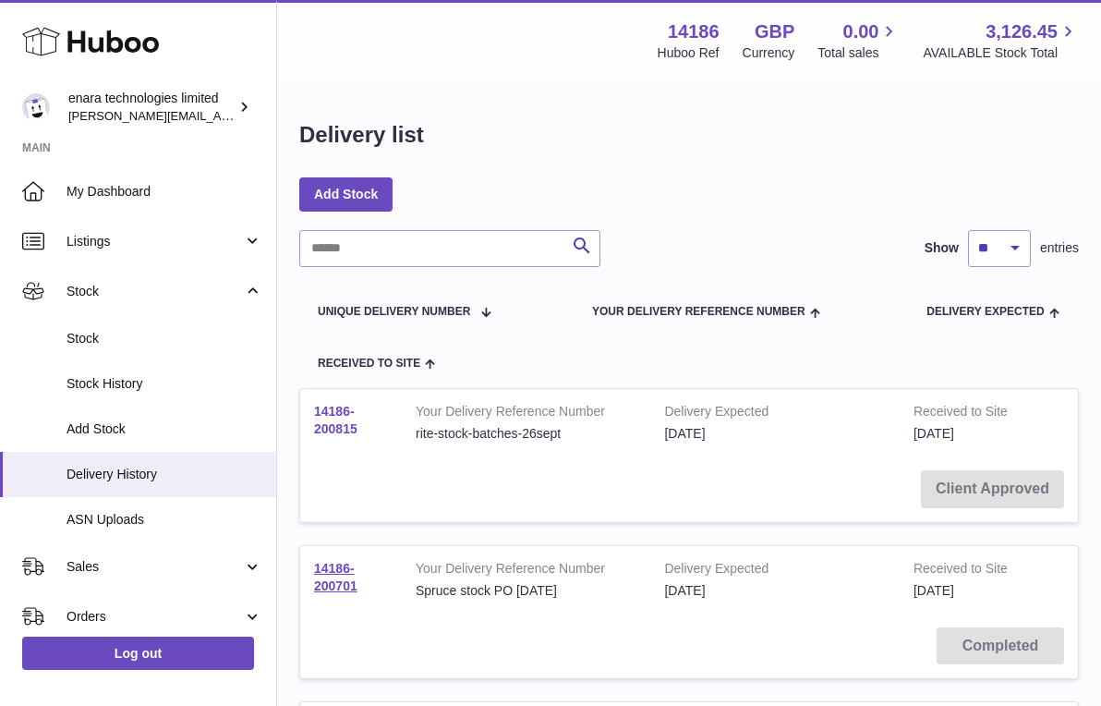
click at [328, 423] on link "14186-200815" at bounding box center [335, 420] width 43 height 32
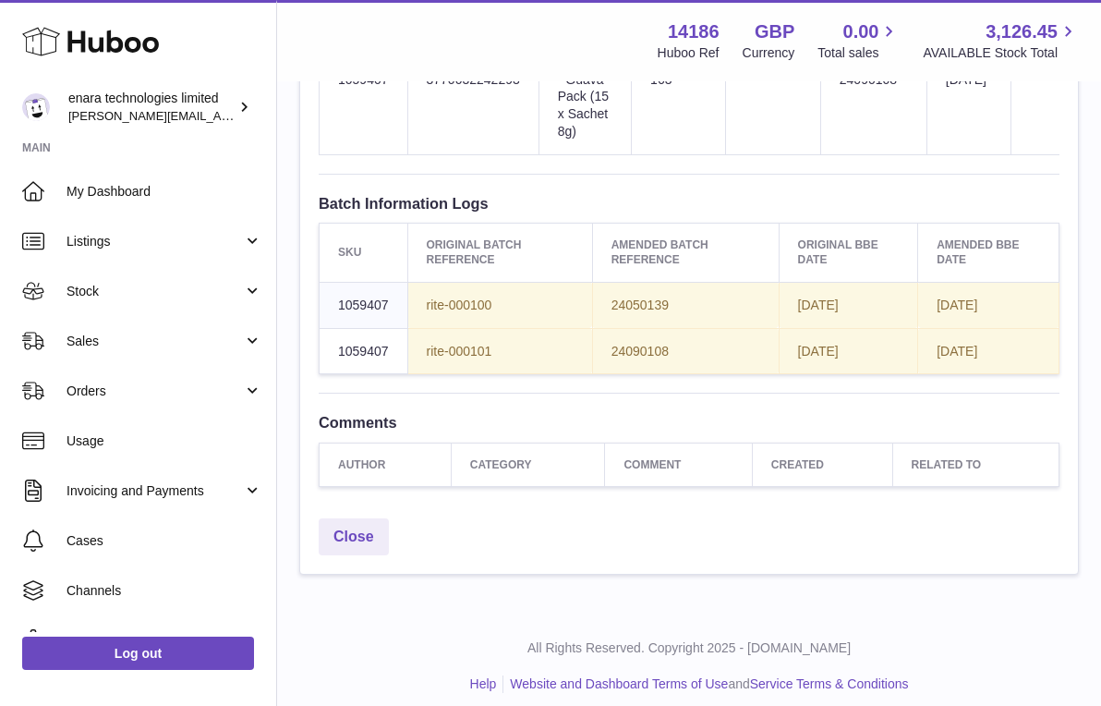
scroll to position [1089, 0]
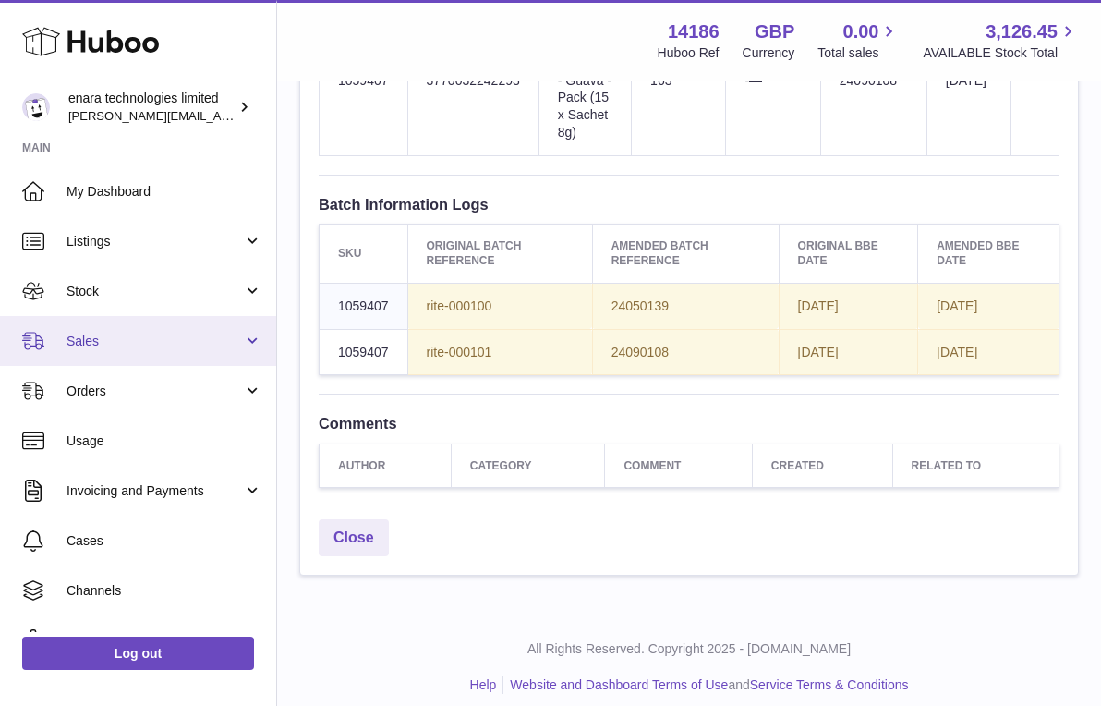
click at [145, 333] on span "Sales" at bounding box center [155, 342] width 176 height 18
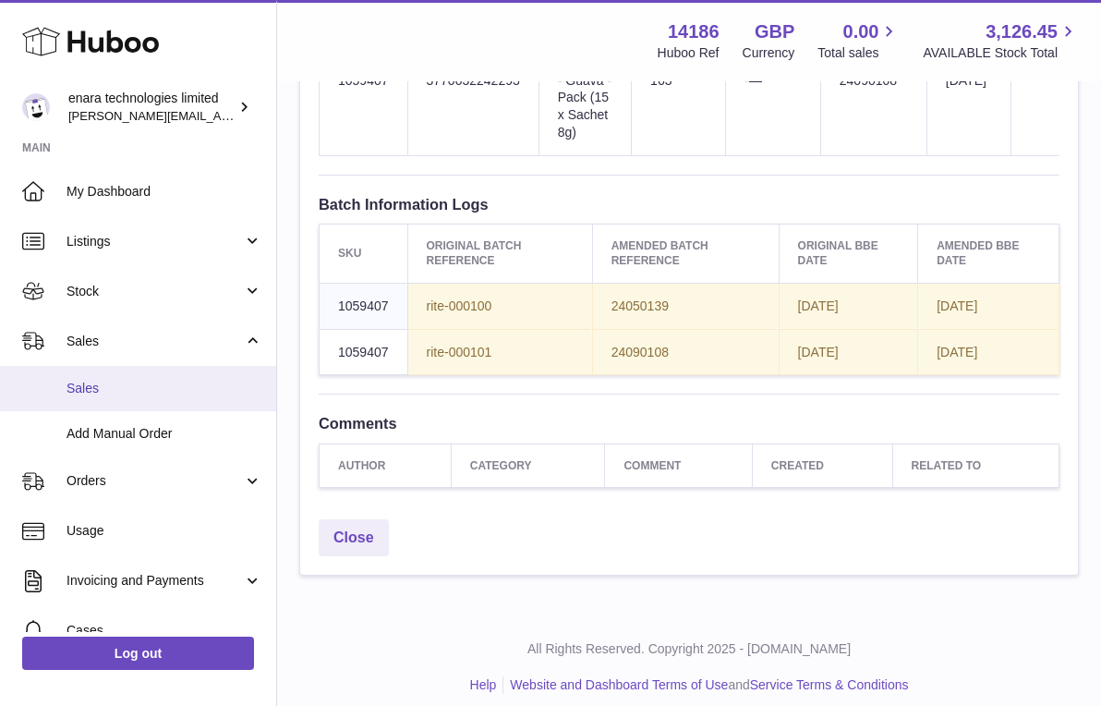
click at [133, 390] on span "Sales" at bounding box center [165, 389] width 196 height 18
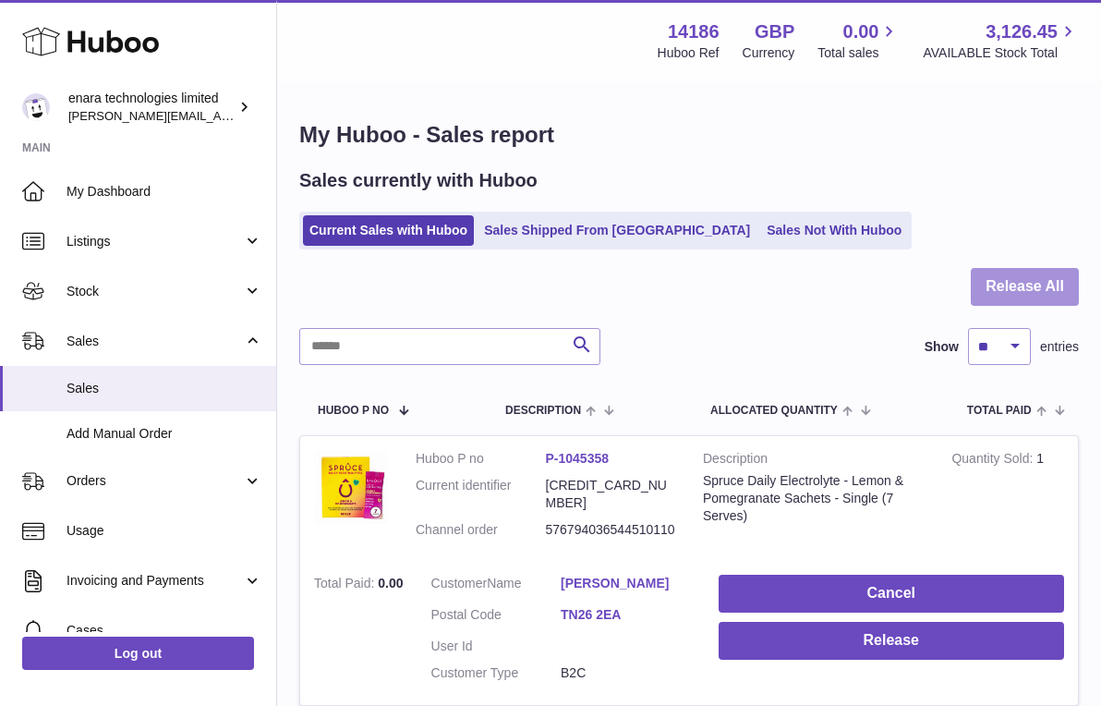
click at [1047, 276] on button "Release All" at bounding box center [1025, 287] width 108 height 38
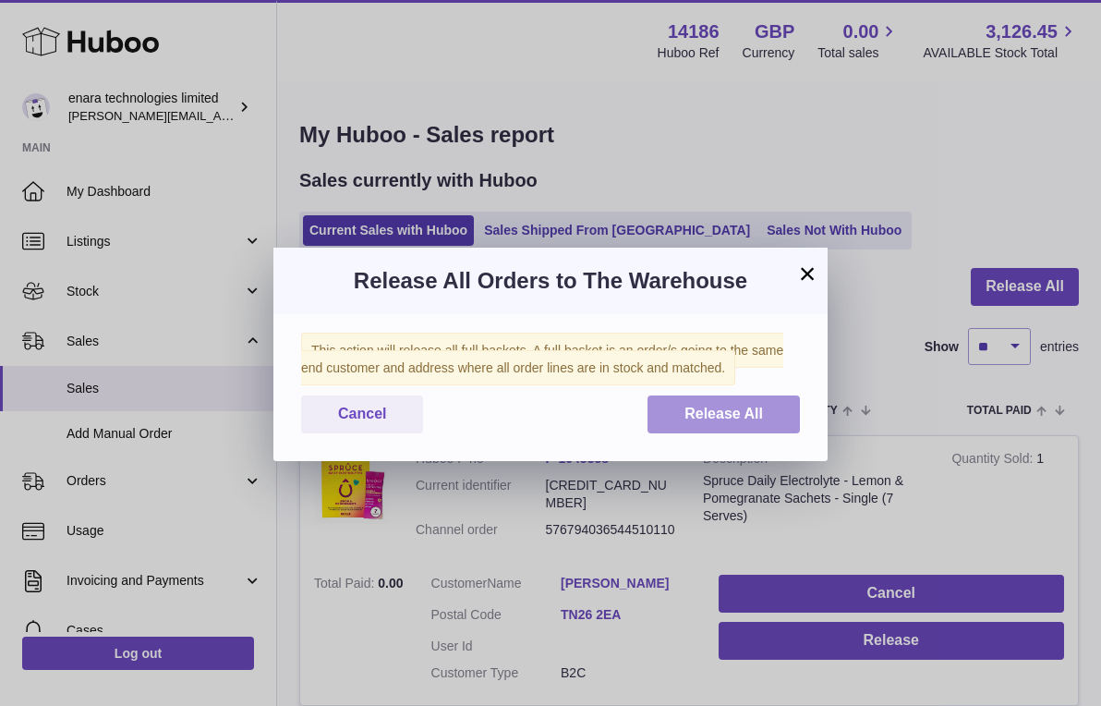
click at [694, 407] on span "Release All" at bounding box center [723, 414] width 79 height 16
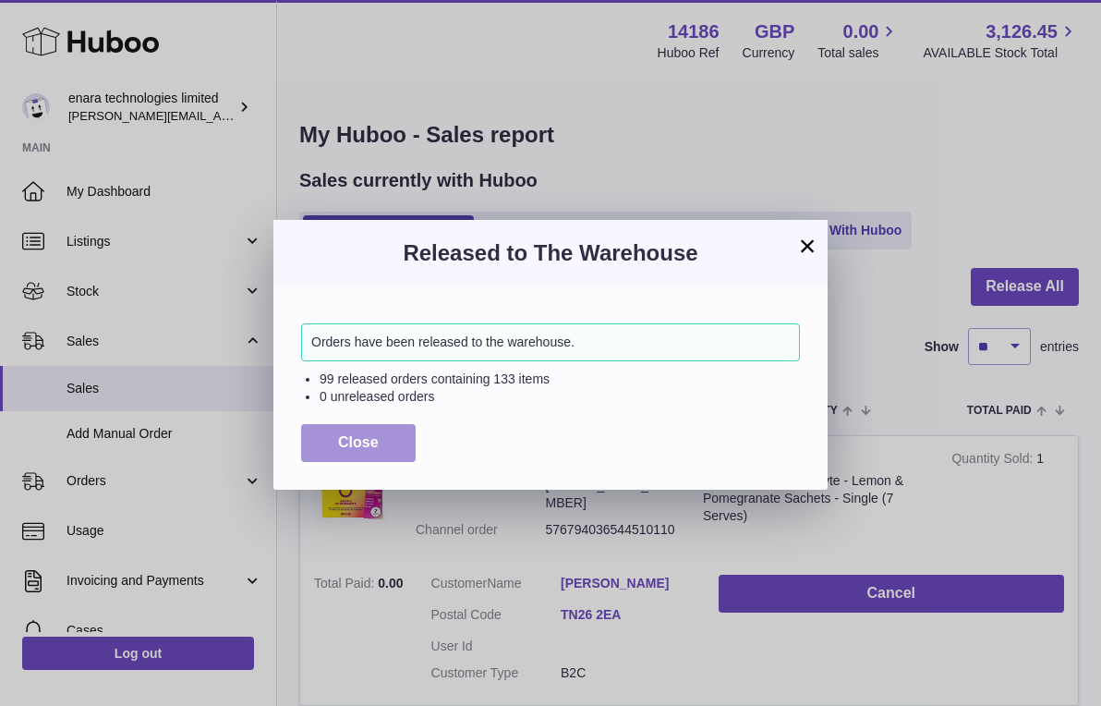
click at [391, 436] on button "Close" at bounding box center [358, 443] width 115 height 38
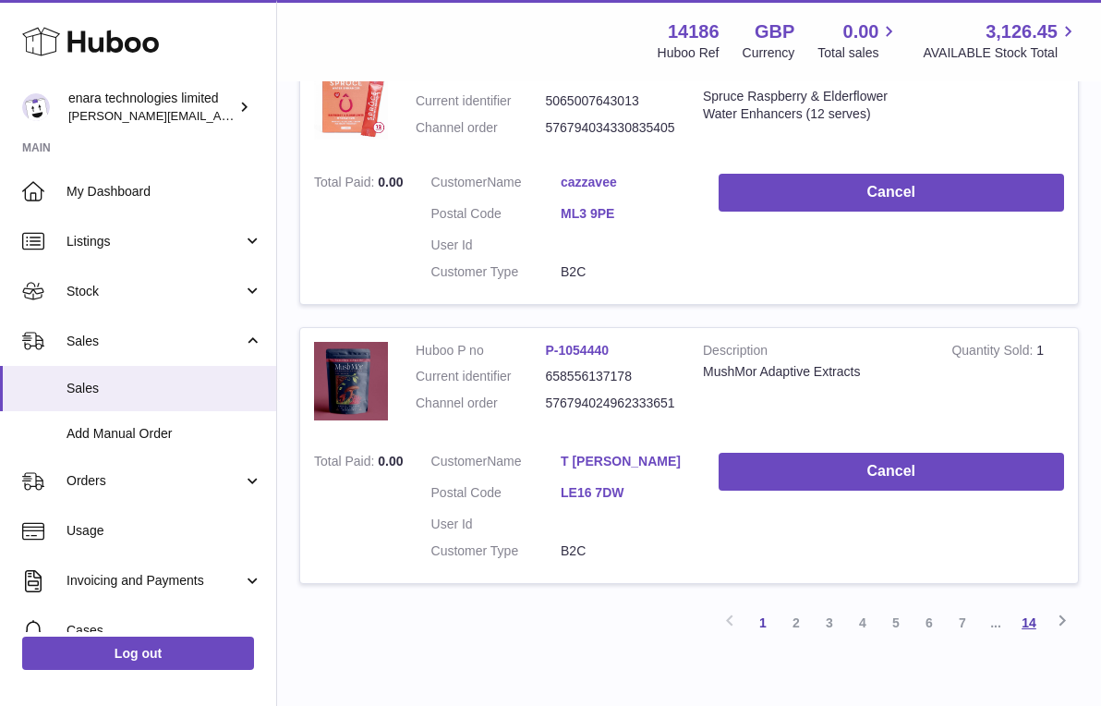
click at [1026, 606] on link "14" at bounding box center [1028, 622] width 33 height 33
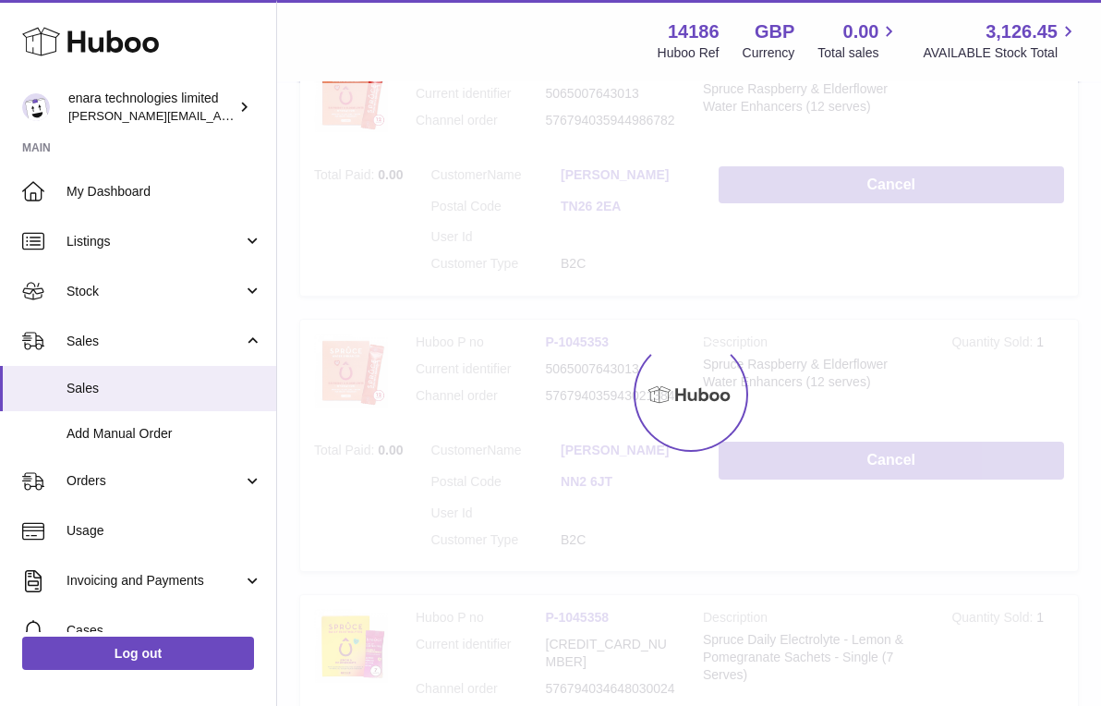
scroll to position [83, 0]
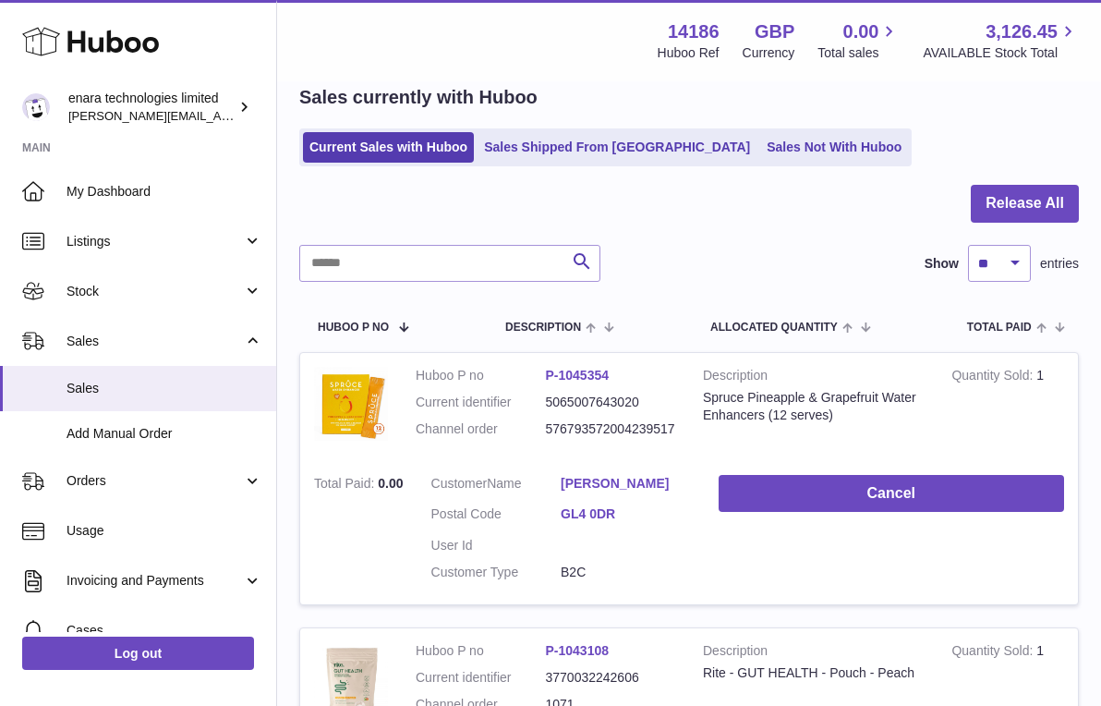
click at [688, 278] on div "Search Show ** ** ** *** entries" at bounding box center [689, 263] width 780 height 37
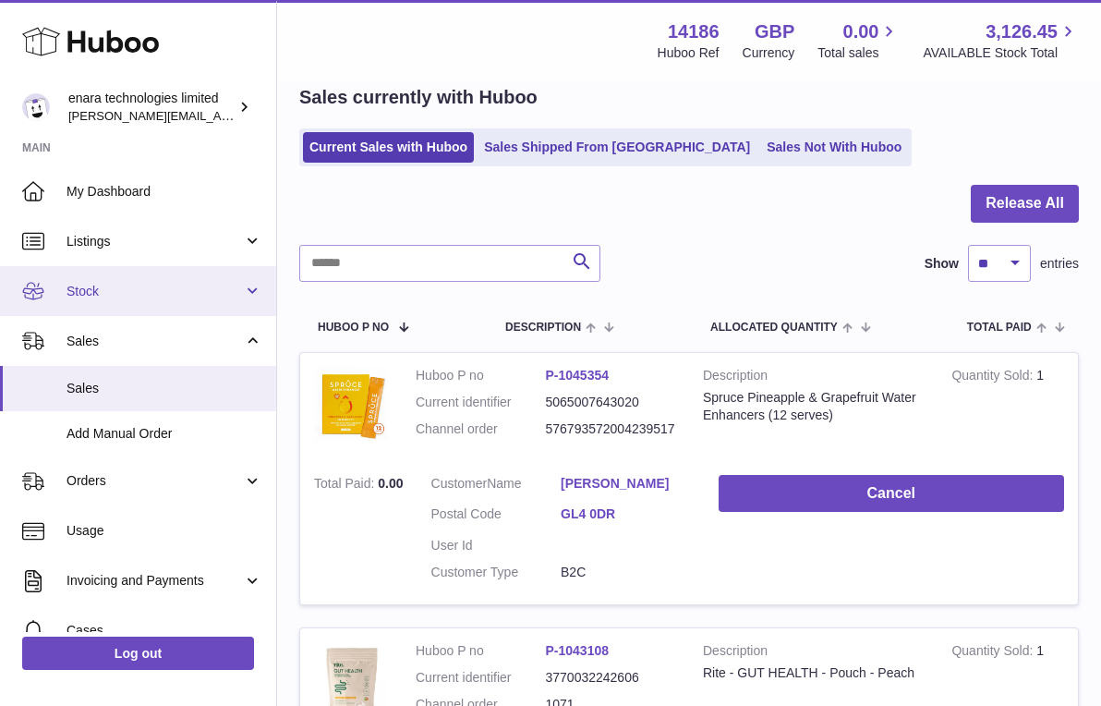
click at [142, 285] on span "Stock" at bounding box center [155, 292] width 176 height 18
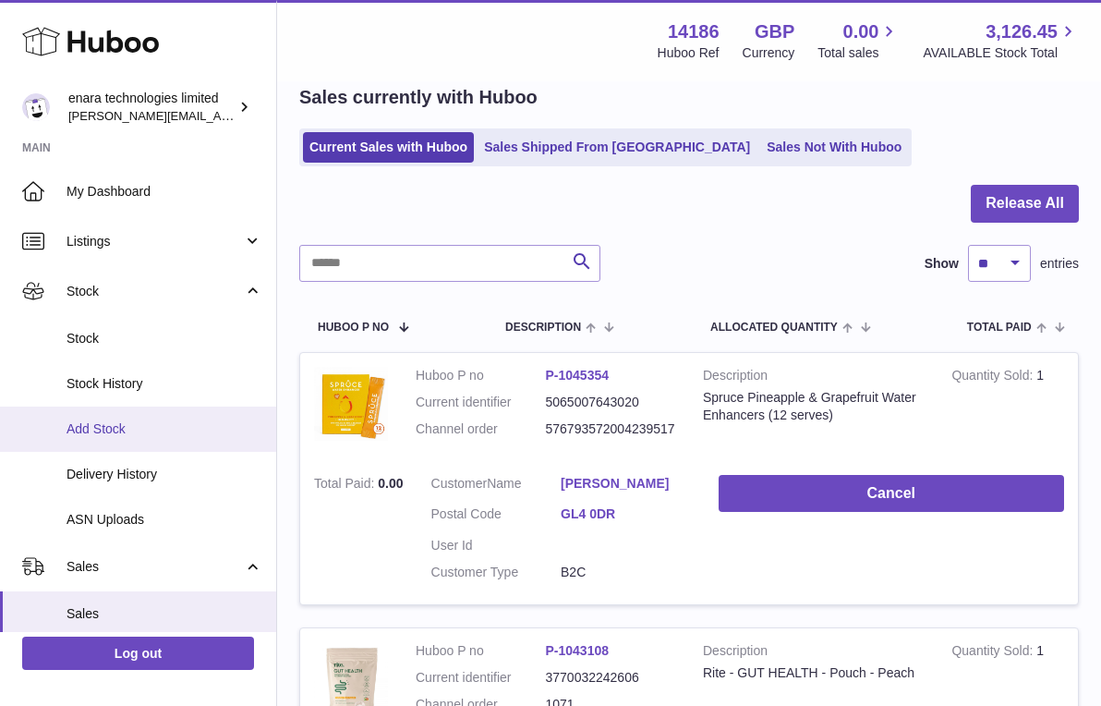
click at [154, 430] on span "Add Stock" at bounding box center [165, 429] width 196 height 18
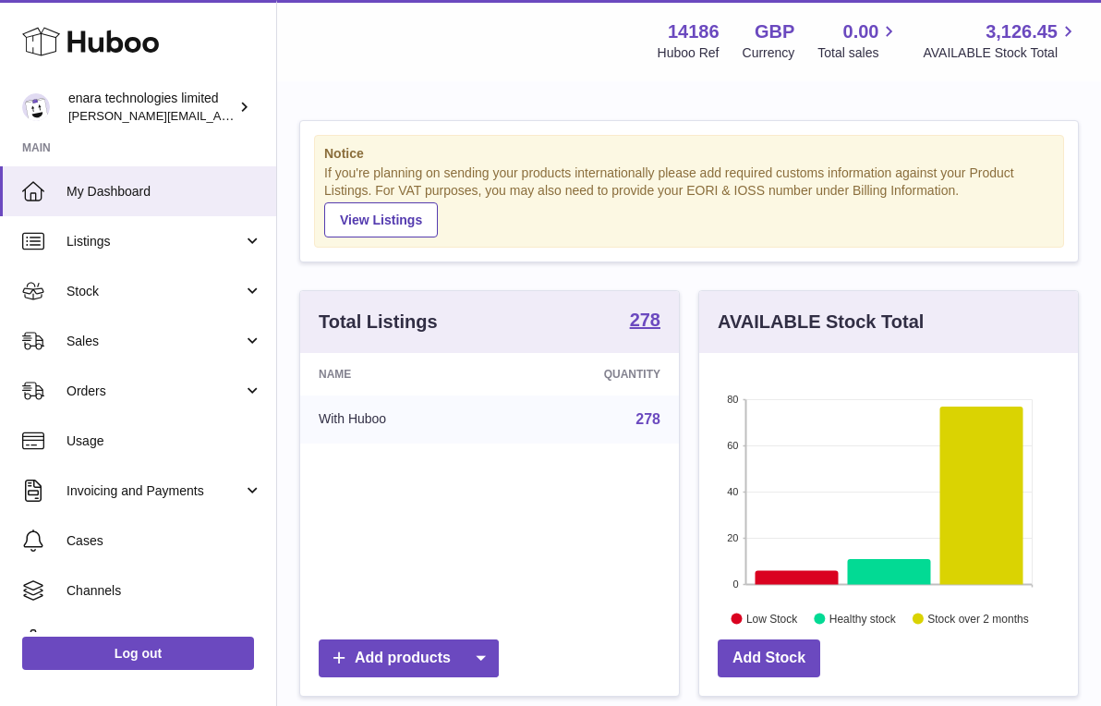
scroll to position [288, 379]
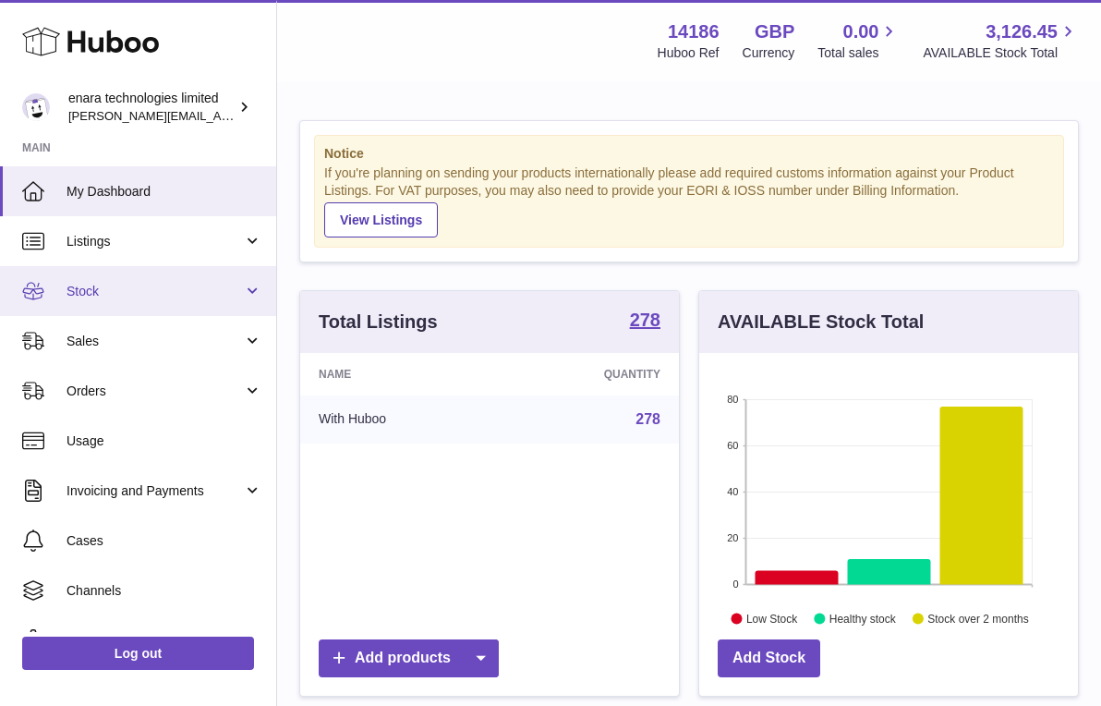
click at [139, 280] on link "Stock" at bounding box center [138, 291] width 276 height 50
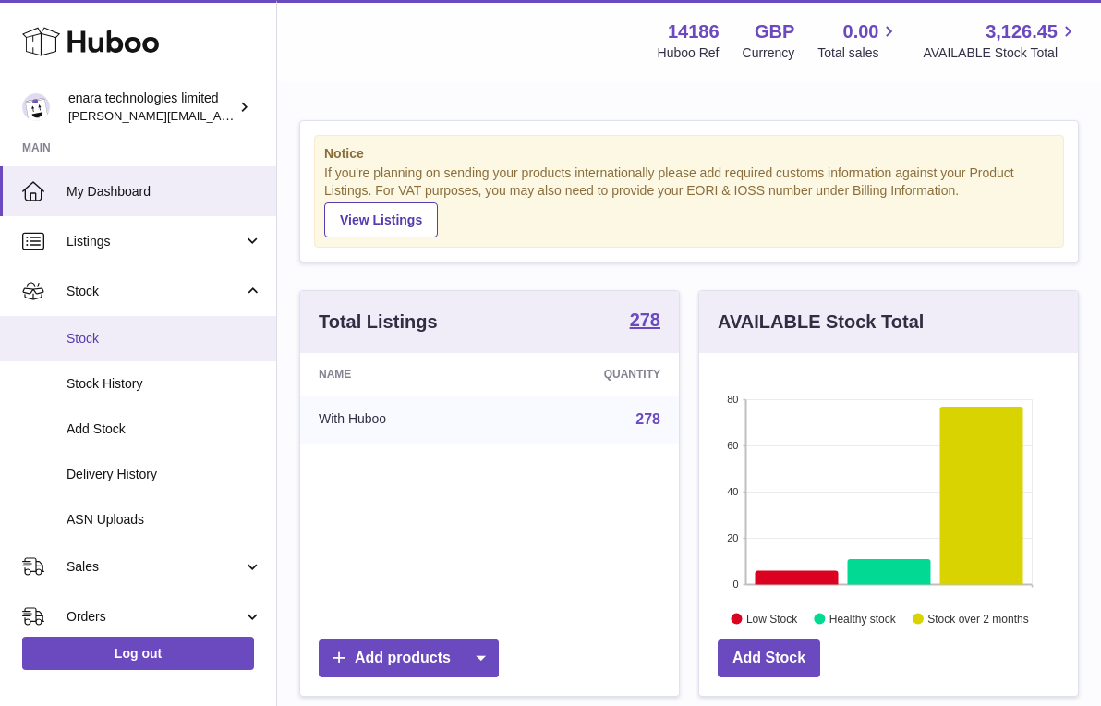
click at [127, 352] on link "Stock" at bounding box center [138, 338] width 276 height 45
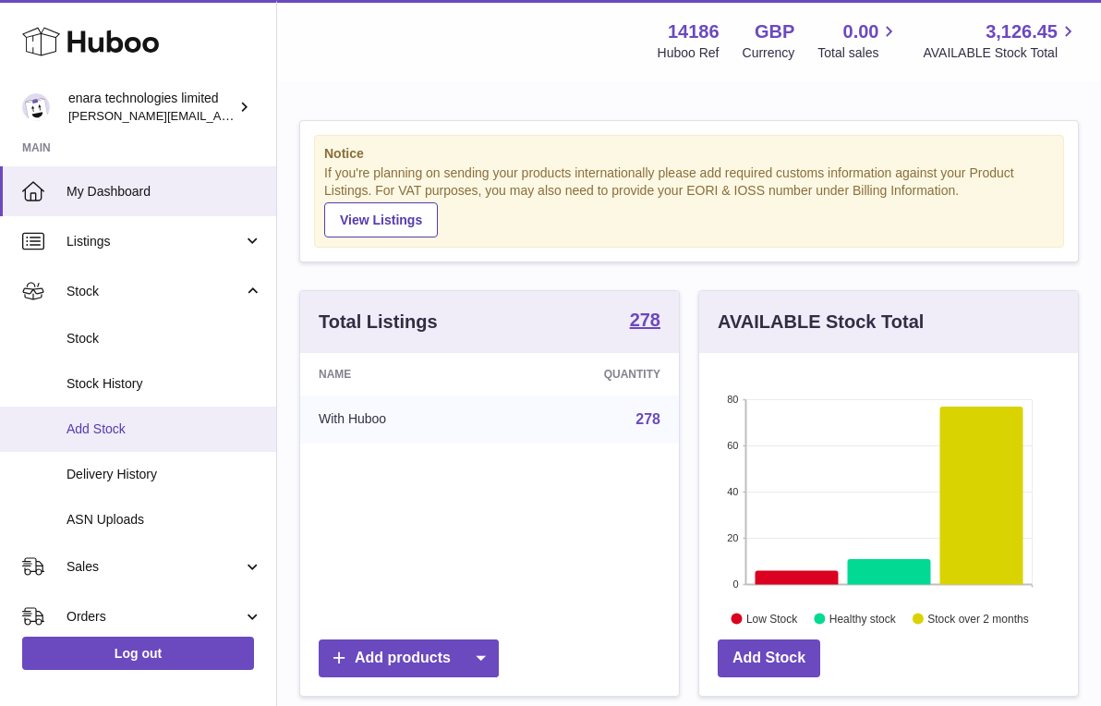
click at [127, 427] on span "Add Stock" at bounding box center [165, 429] width 196 height 18
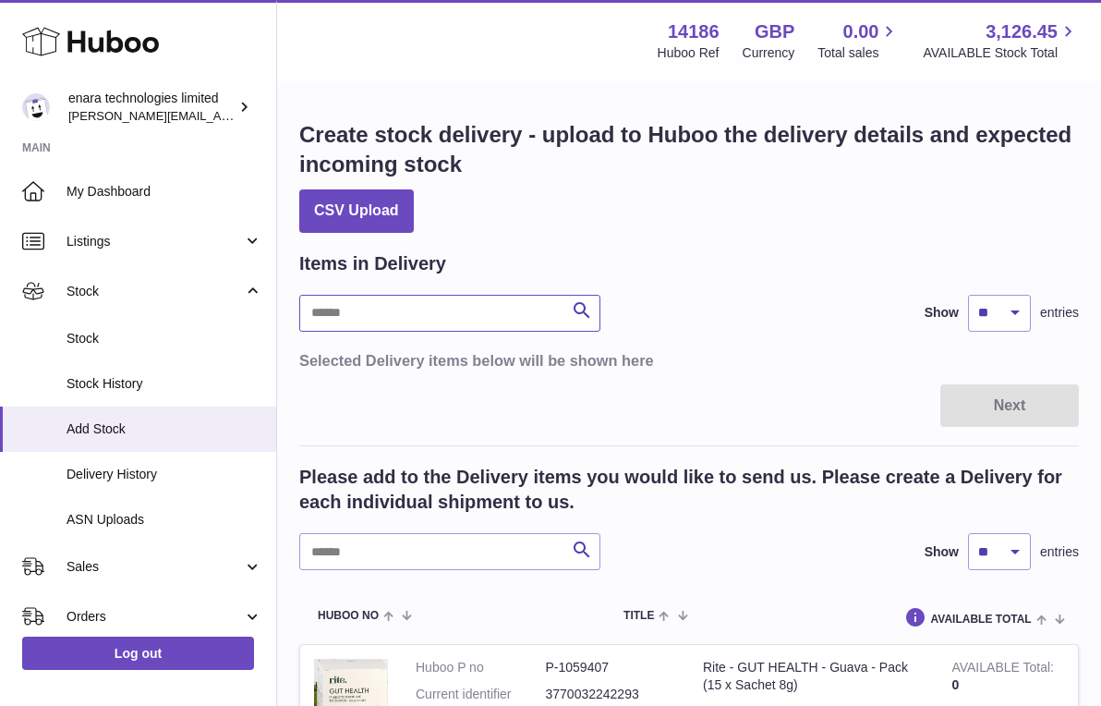
click at [442, 312] on input "text" at bounding box center [449, 313] width 301 height 37
type input "******"
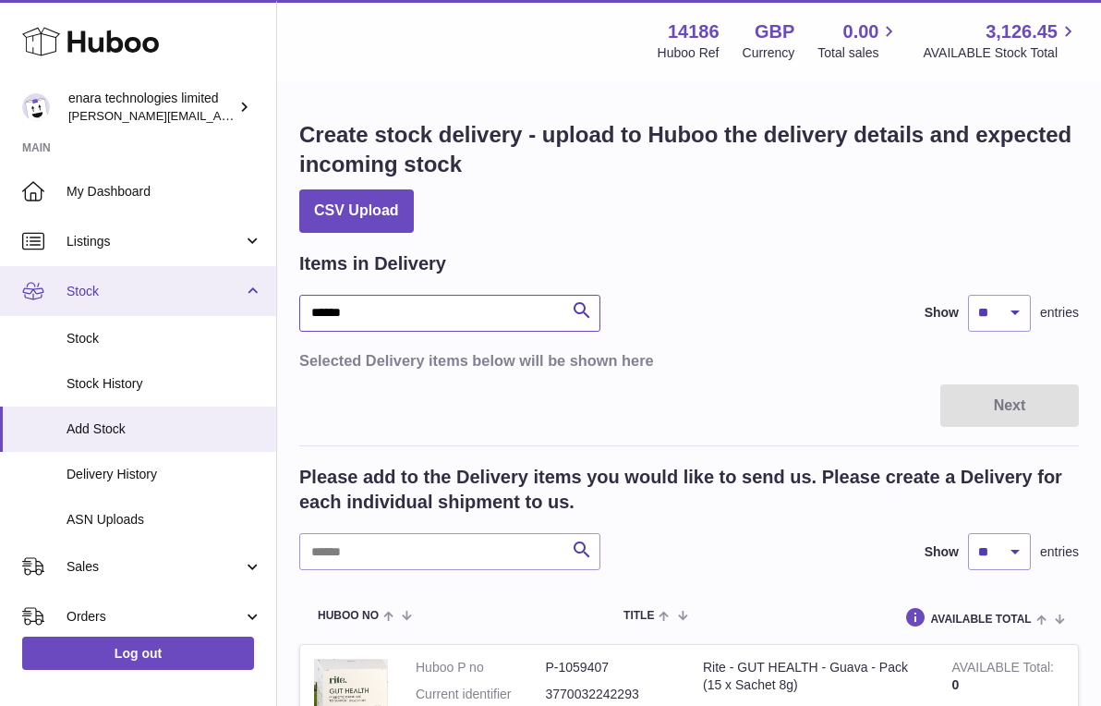
drag, startPoint x: 395, startPoint y: 323, endPoint x: 264, endPoint y: 310, distance: 131.8
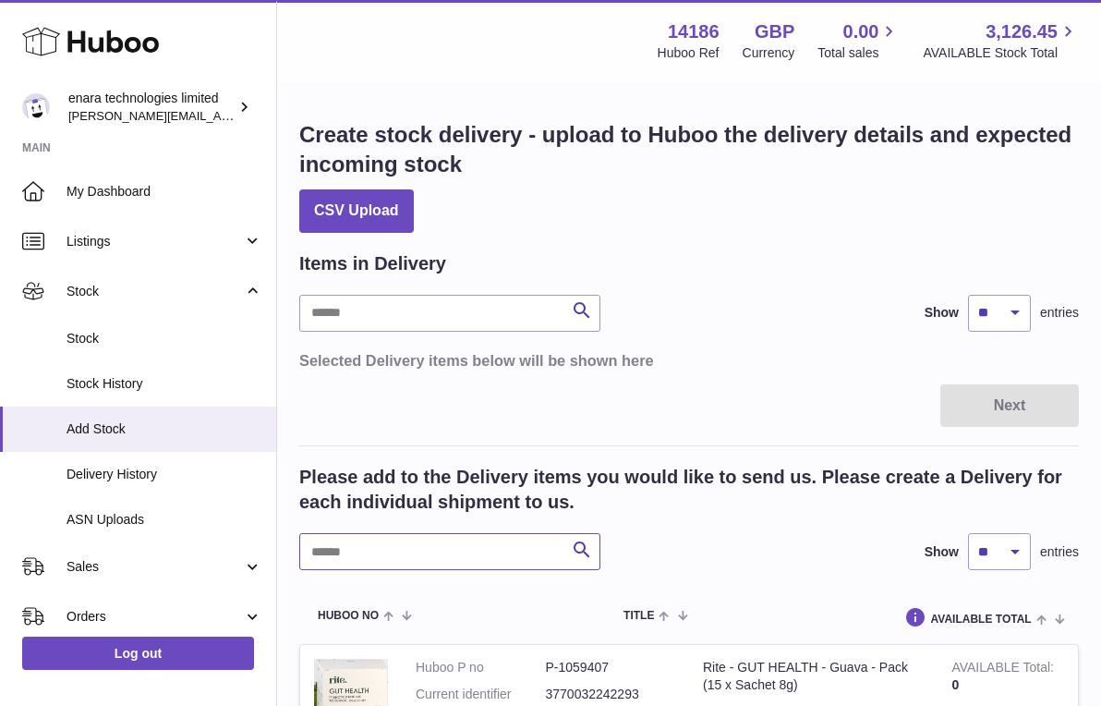
click at [440, 540] on input "text" at bounding box center [449, 551] width 301 height 37
type input "******"
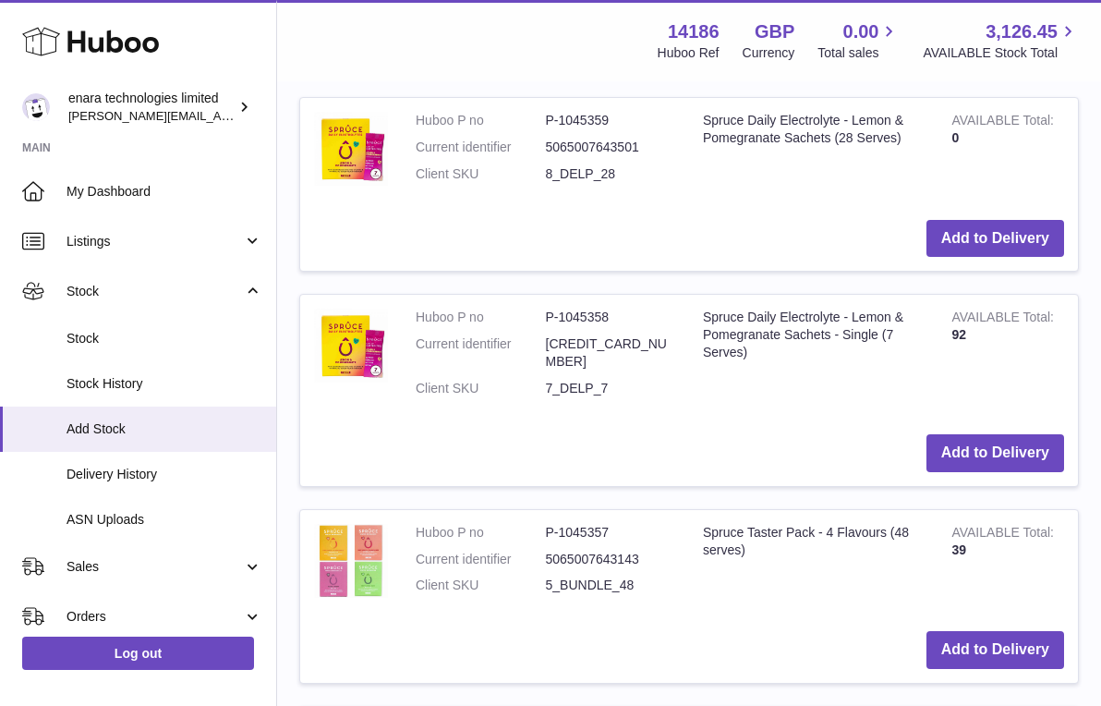
scroll to position [551, 0]
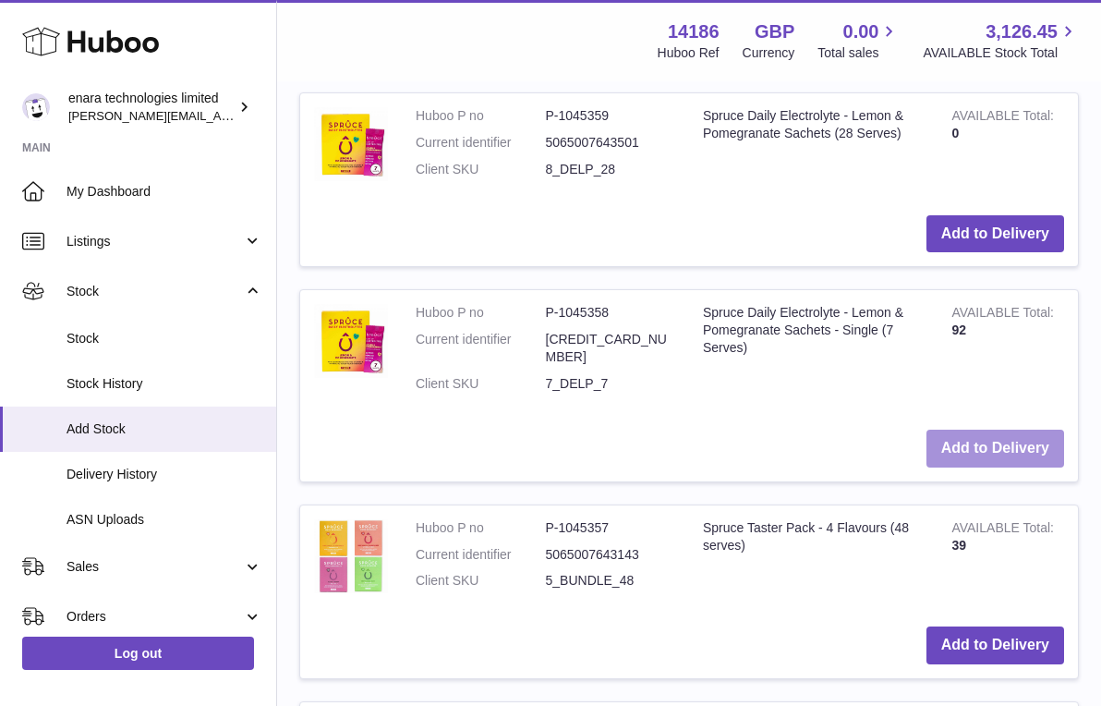
click at [1043, 430] on button "Add to Delivery" at bounding box center [995, 449] width 138 height 38
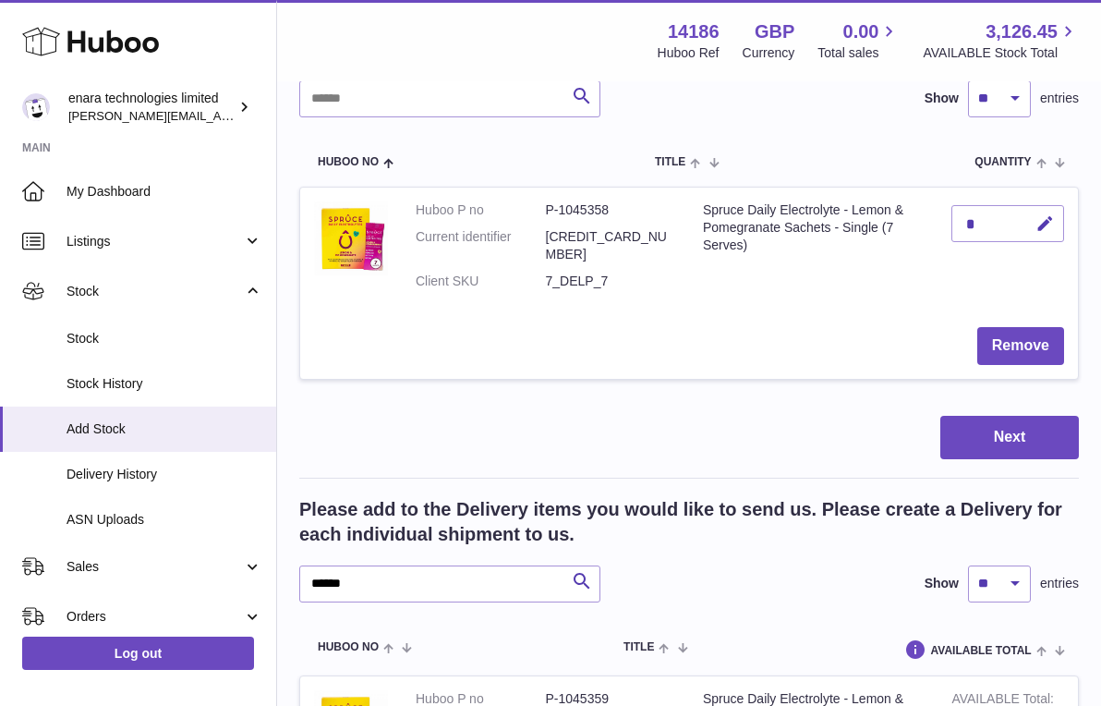
scroll to position [188, 0]
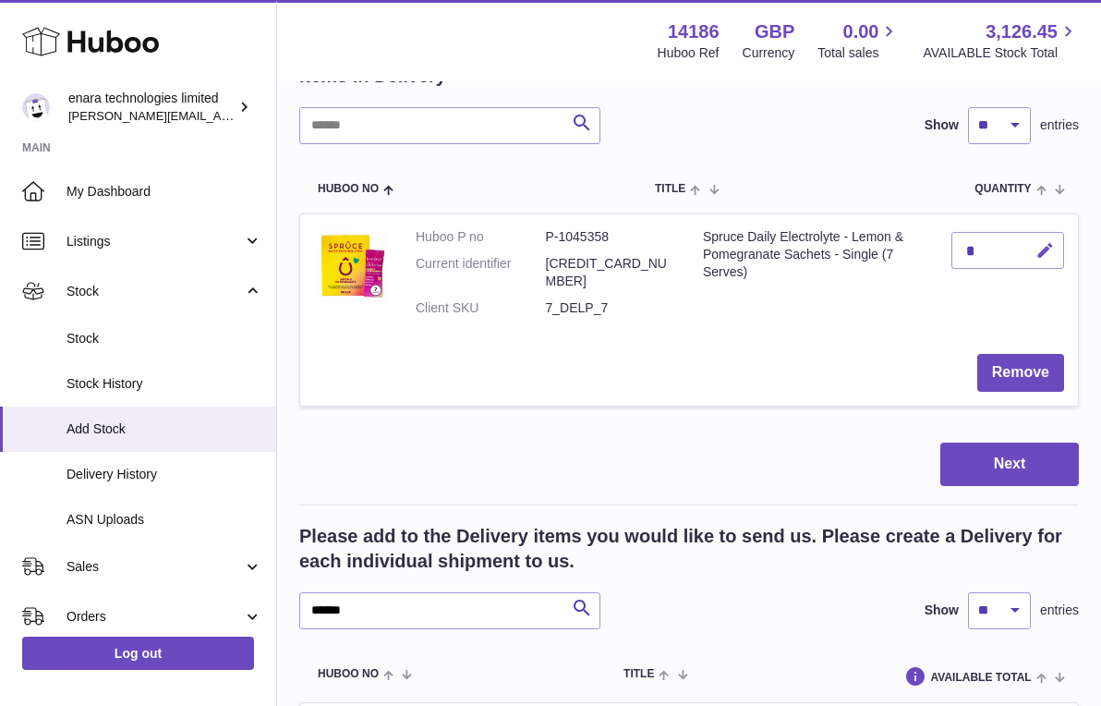
click at [1044, 247] on icon "button" at bounding box center [1044, 250] width 19 height 19
type input "***"
click at [1042, 255] on icon "submit" at bounding box center [1045, 250] width 17 height 17
click at [723, 442] on div "Next" at bounding box center [689, 463] width 780 height 43
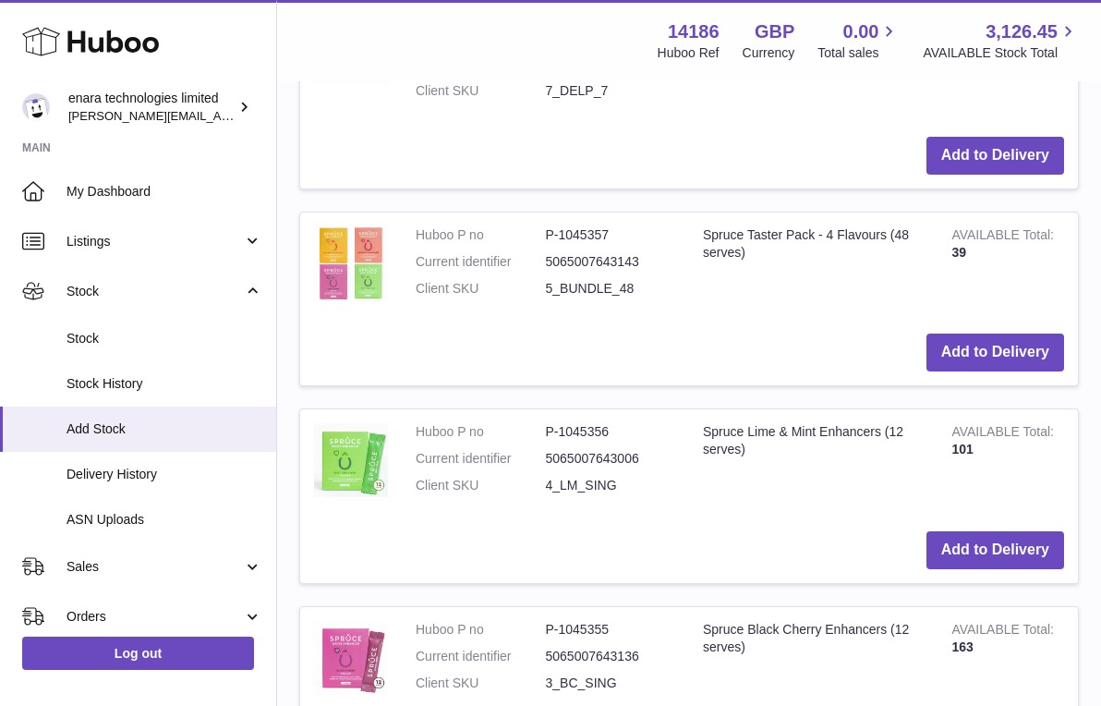
scroll to position [1106, 0]
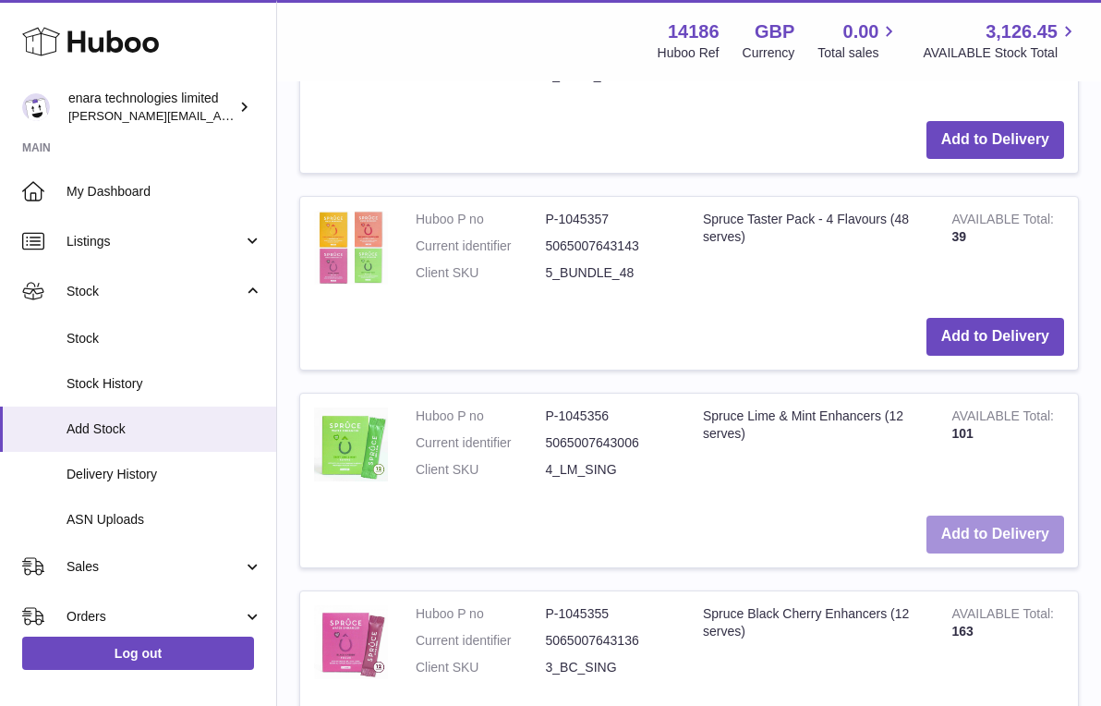
click at [1027, 515] on button "Add to Delivery" at bounding box center [995, 534] width 138 height 38
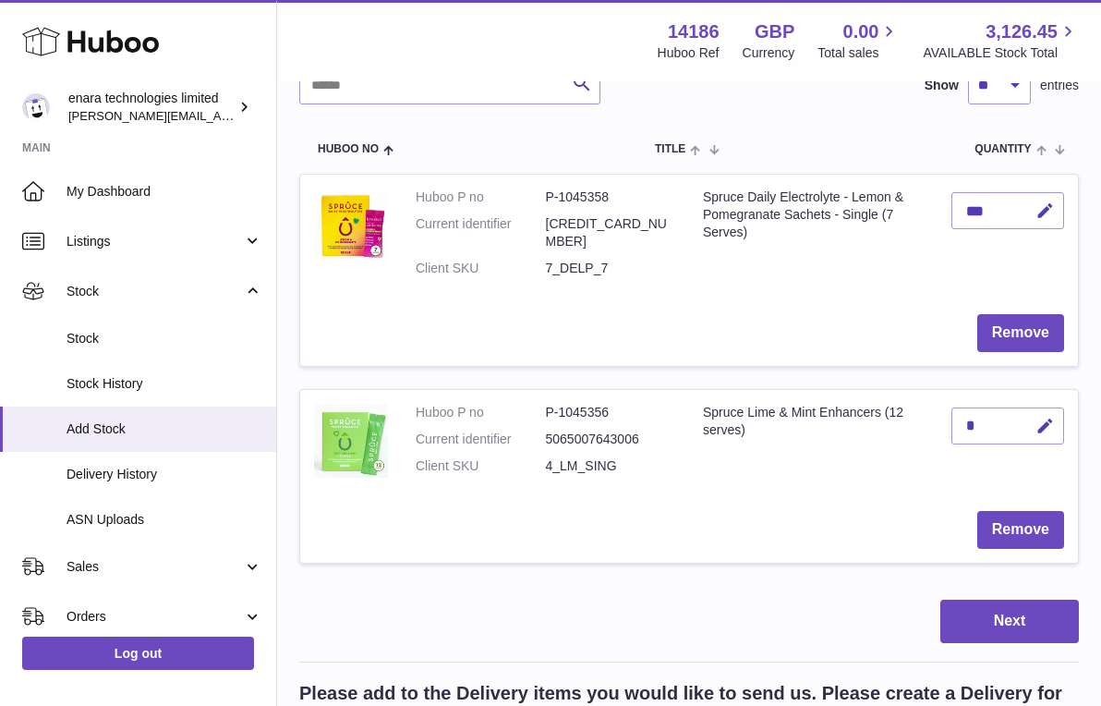
scroll to position [225, 0]
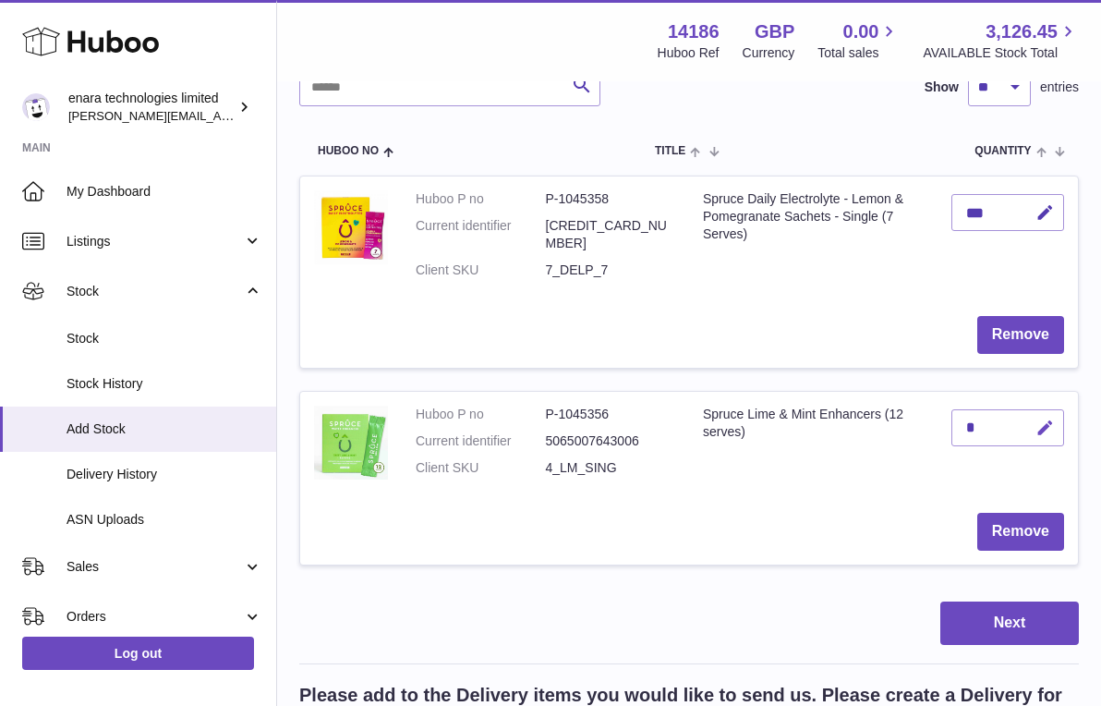
click at [1047, 418] on icon "button" at bounding box center [1044, 427] width 19 height 19
type input "***"
click at [1051, 419] on icon "submit" at bounding box center [1045, 427] width 17 height 17
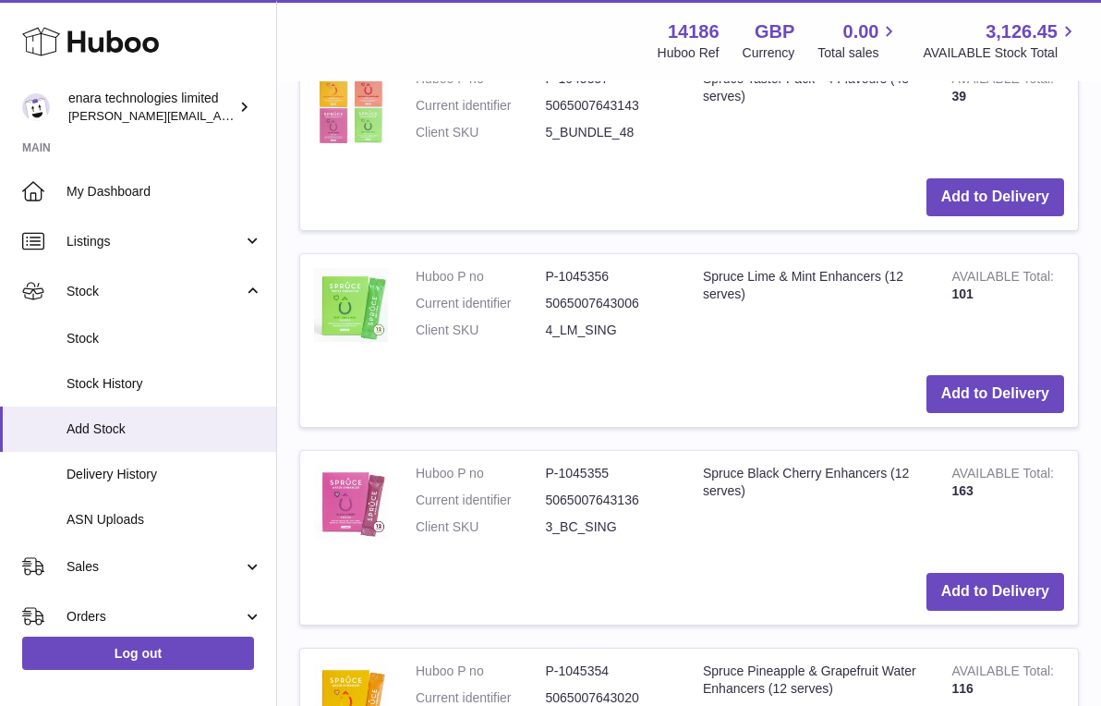
scroll to position [1444, 0]
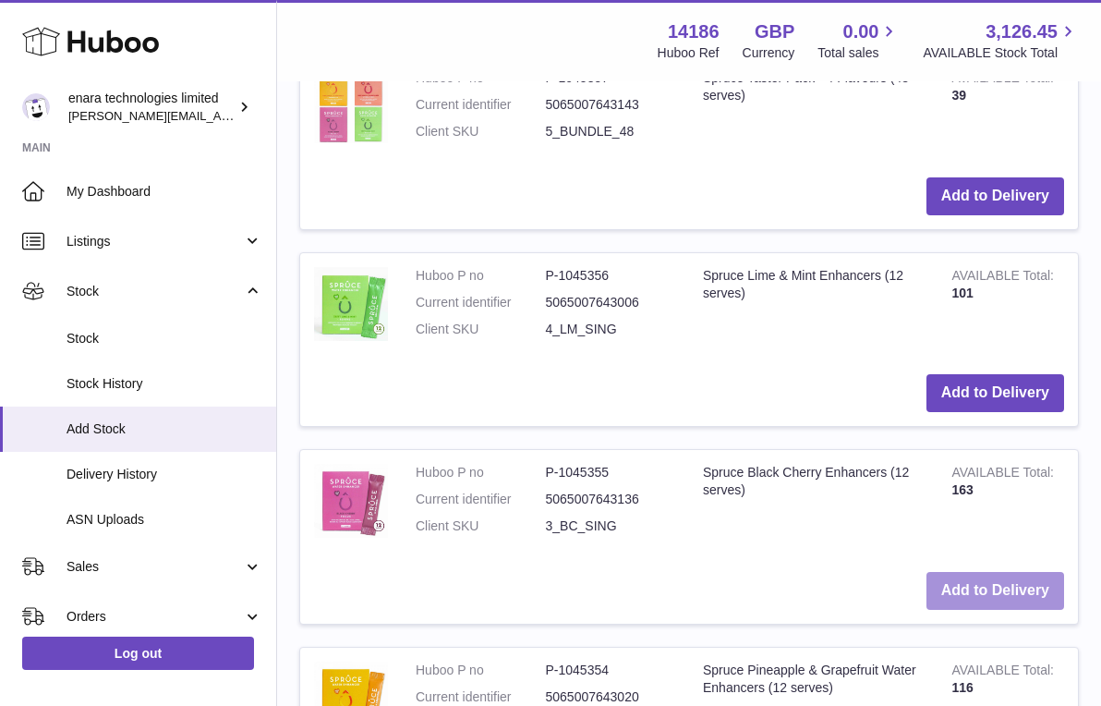
click at [950, 572] on button "Add to Delivery" at bounding box center [995, 591] width 138 height 38
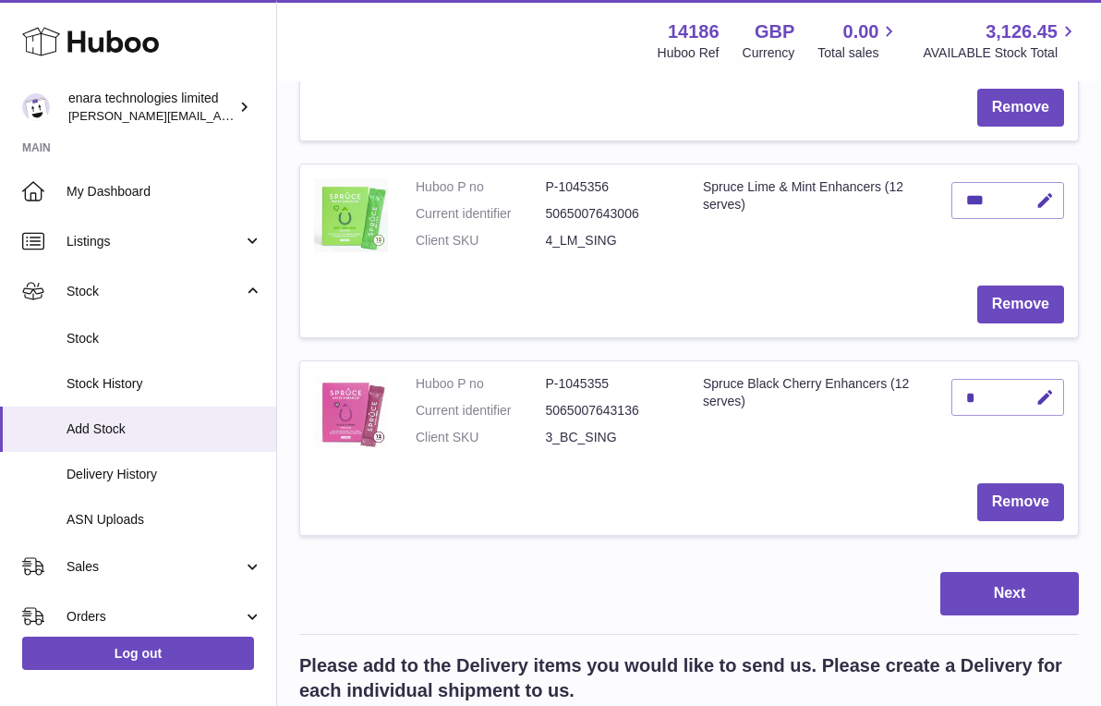
scroll to position [449, 0]
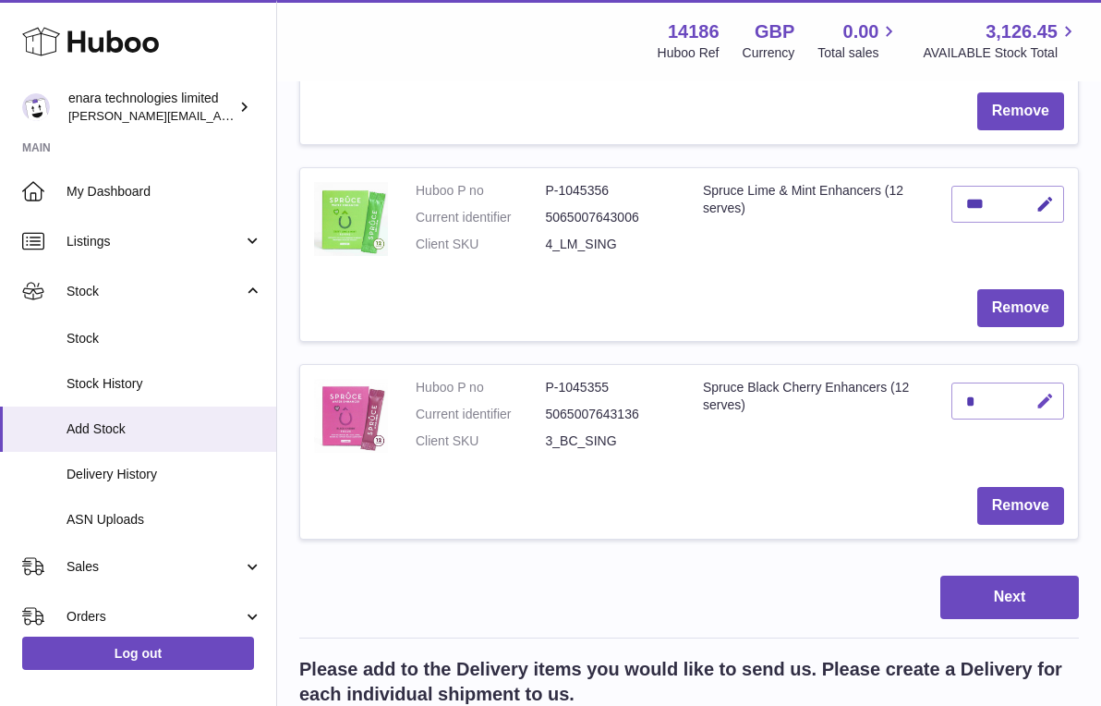
click at [1045, 382] on button "button" at bounding box center [1042, 401] width 43 height 38
type input "***"
click at [1053, 393] on icon "submit" at bounding box center [1045, 401] width 17 height 17
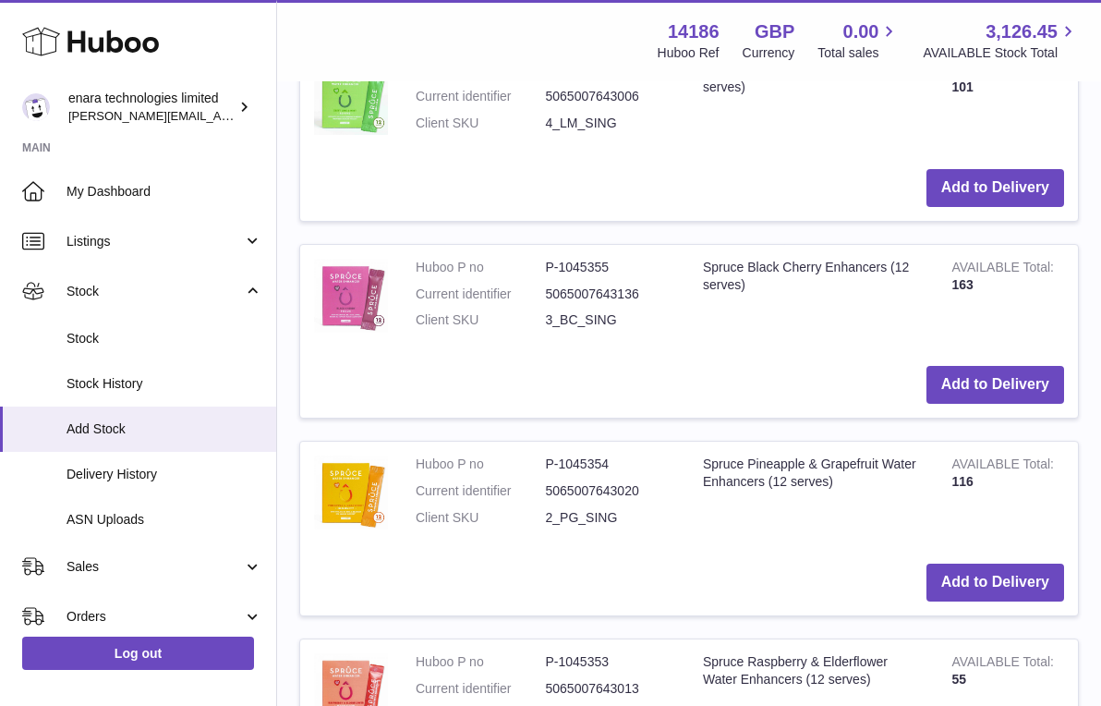
scroll to position [1850, 0]
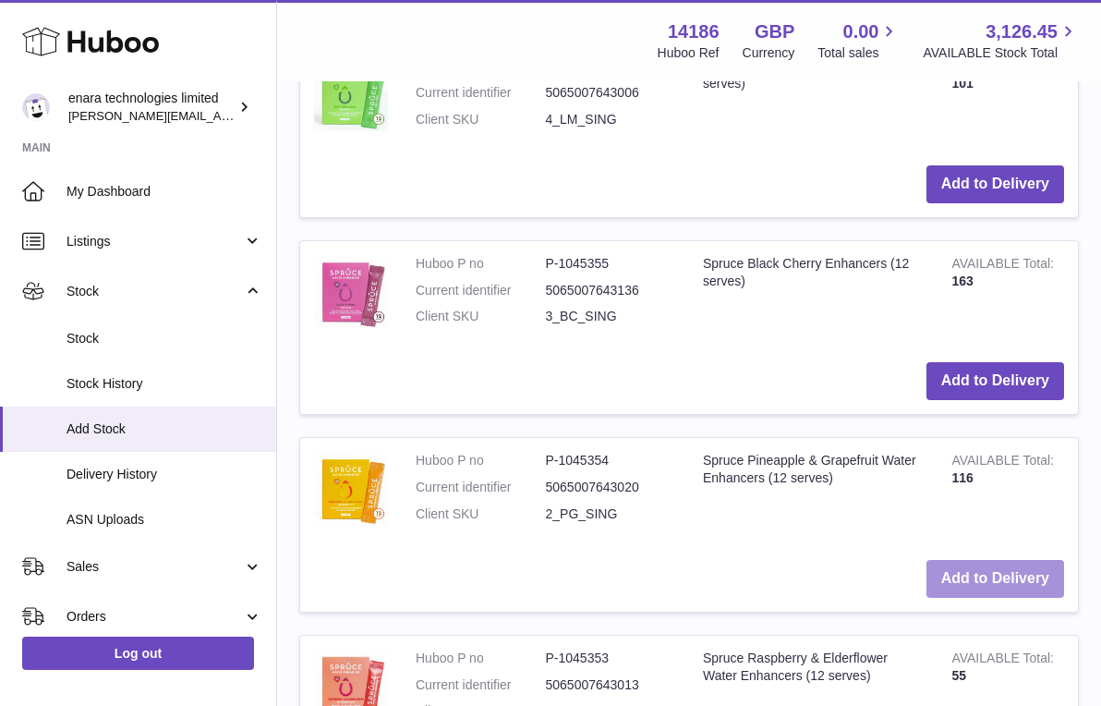
click at [966, 560] on button "Add to Delivery" at bounding box center [995, 579] width 138 height 38
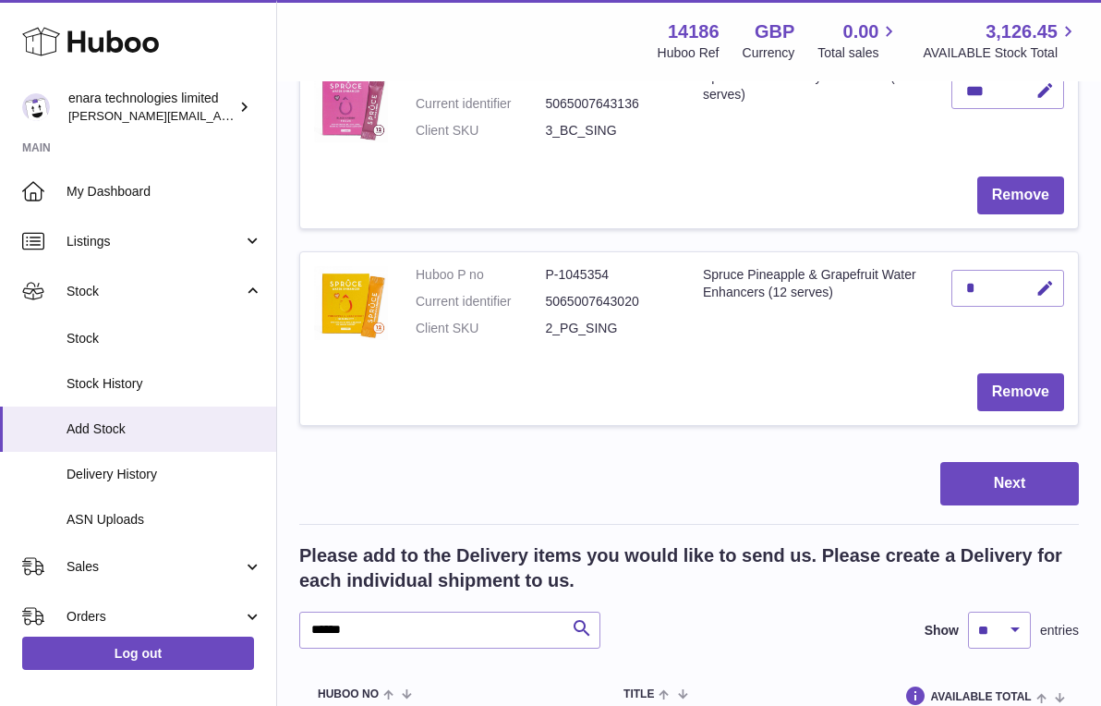
scroll to position [758, 0]
click at [1047, 280] on icon "button" at bounding box center [1044, 289] width 19 height 19
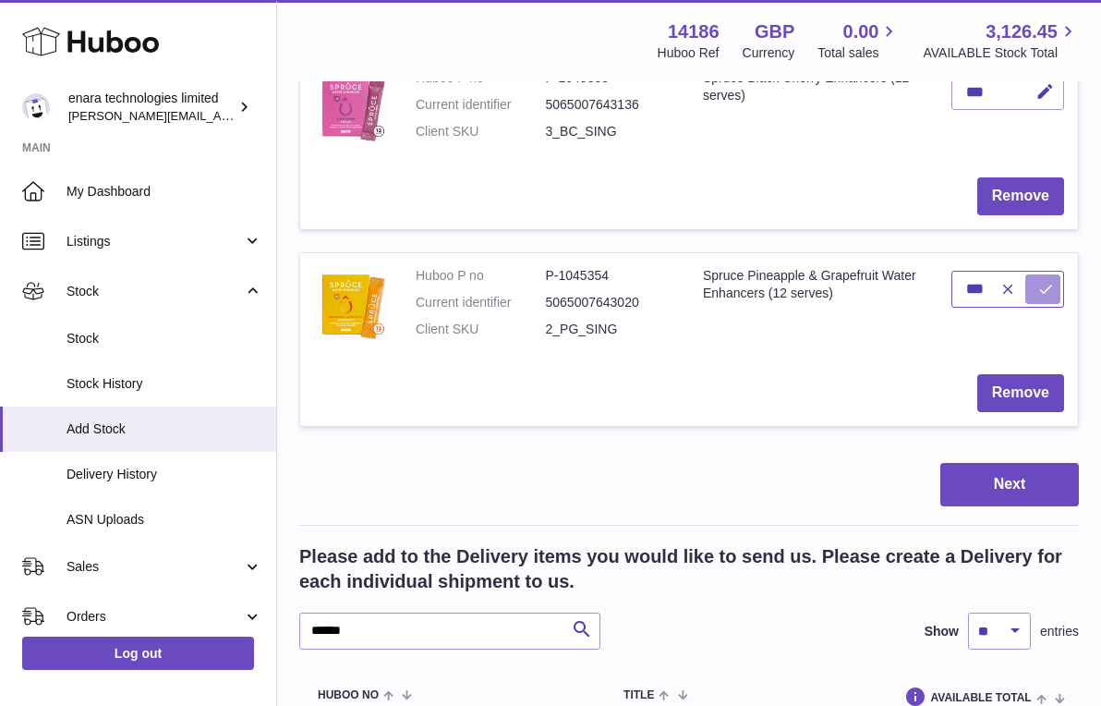
type input "***"
click at [1055, 274] on button "submit" at bounding box center [1042, 289] width 35 height 30
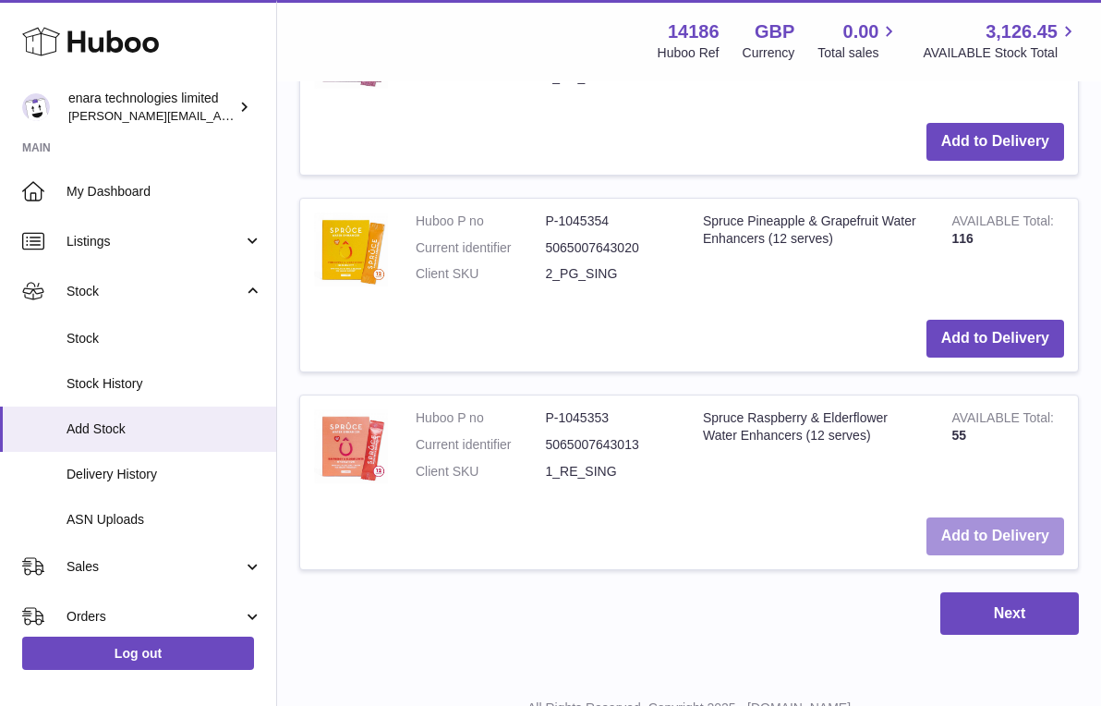
scroll to position [2286, 0]
click at [999, 518] on button "Add to Delivery" at bounding box center [995, 537] width 138 height 38
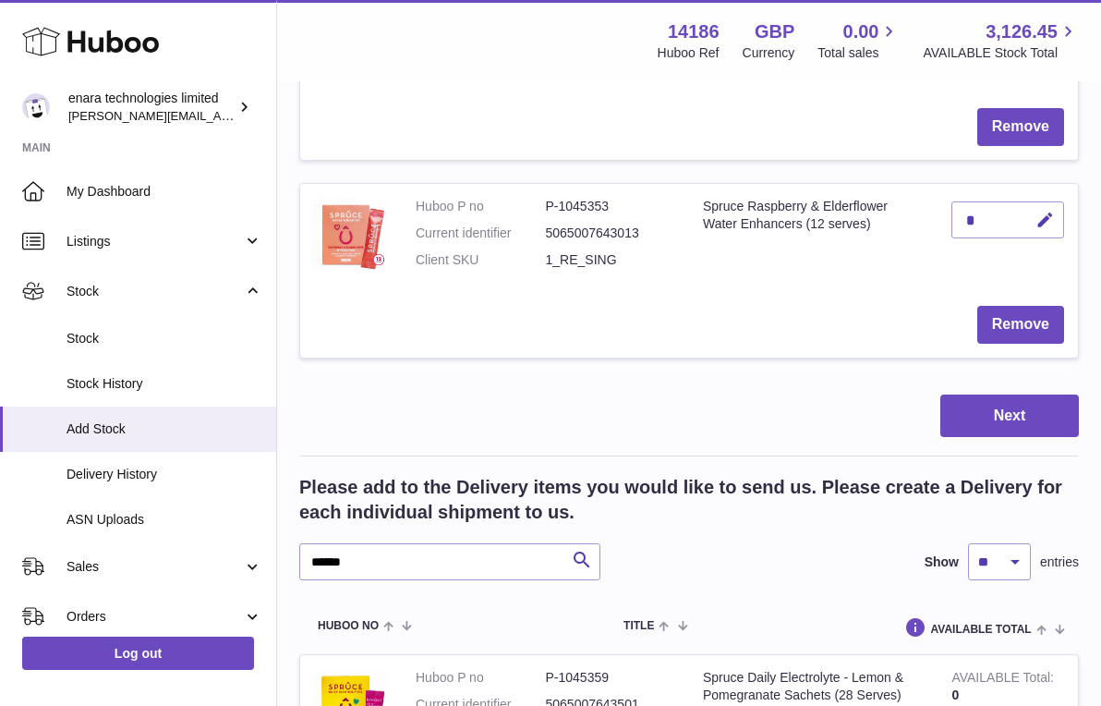
scroll to position [1034, 0]
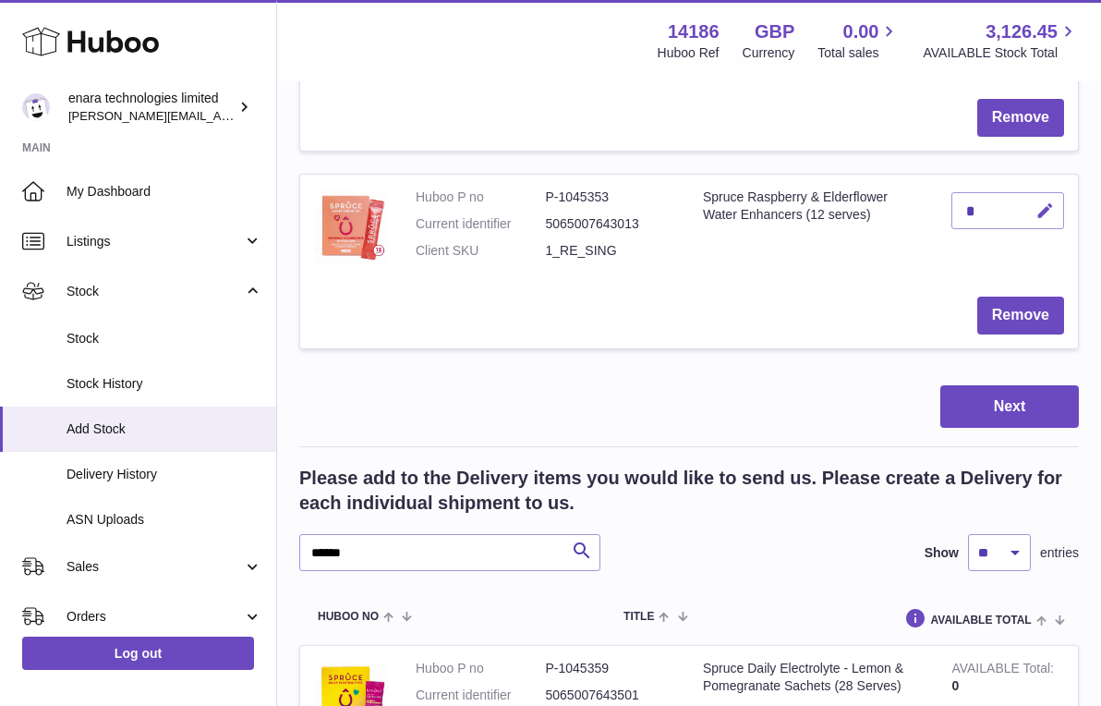
click at [1050, 201] on icon "button" at bounding box center [1044, 210] width 19 height 19
type input "**"
click at [1046, 196] on button "submit" at bounding box center [1042, 211] width 35 height 30
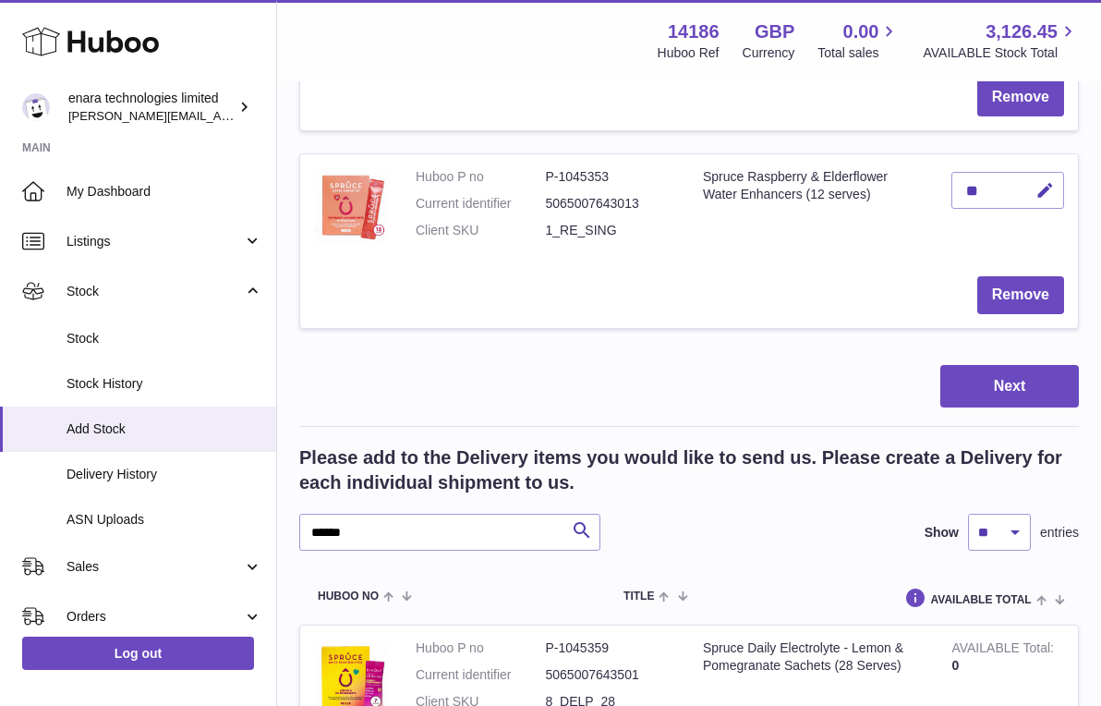
scroll to position [1051, 0]
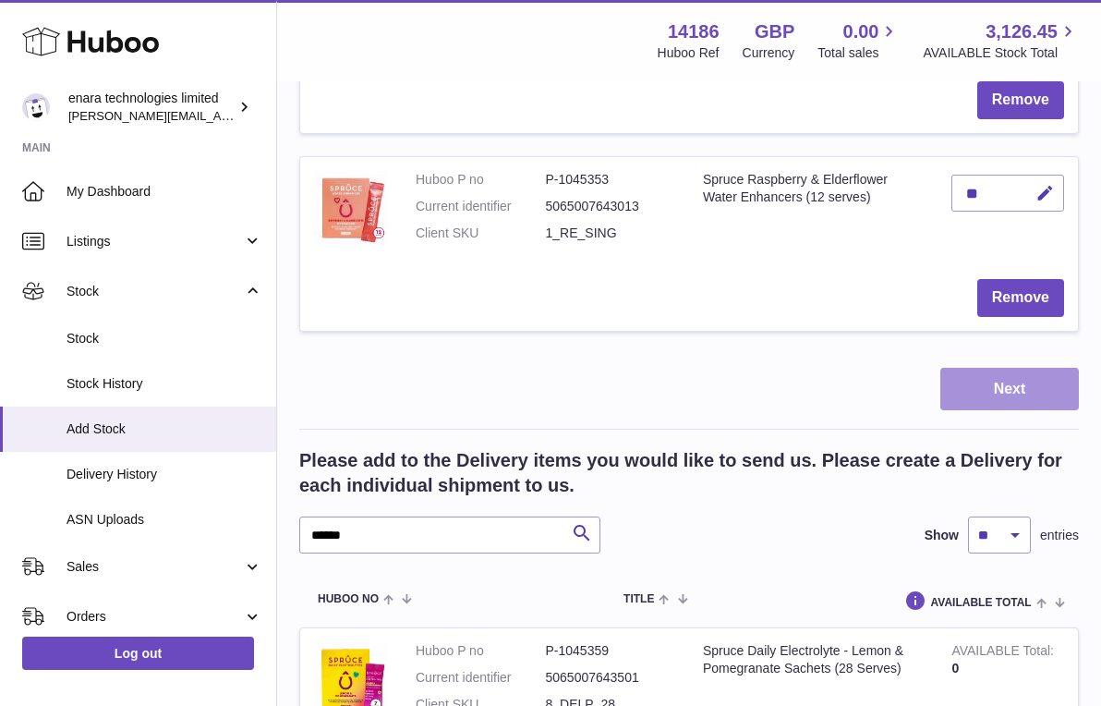
click at [1000, 368] on button "Next" at bounding box center [1009, 389] width 139 height 43
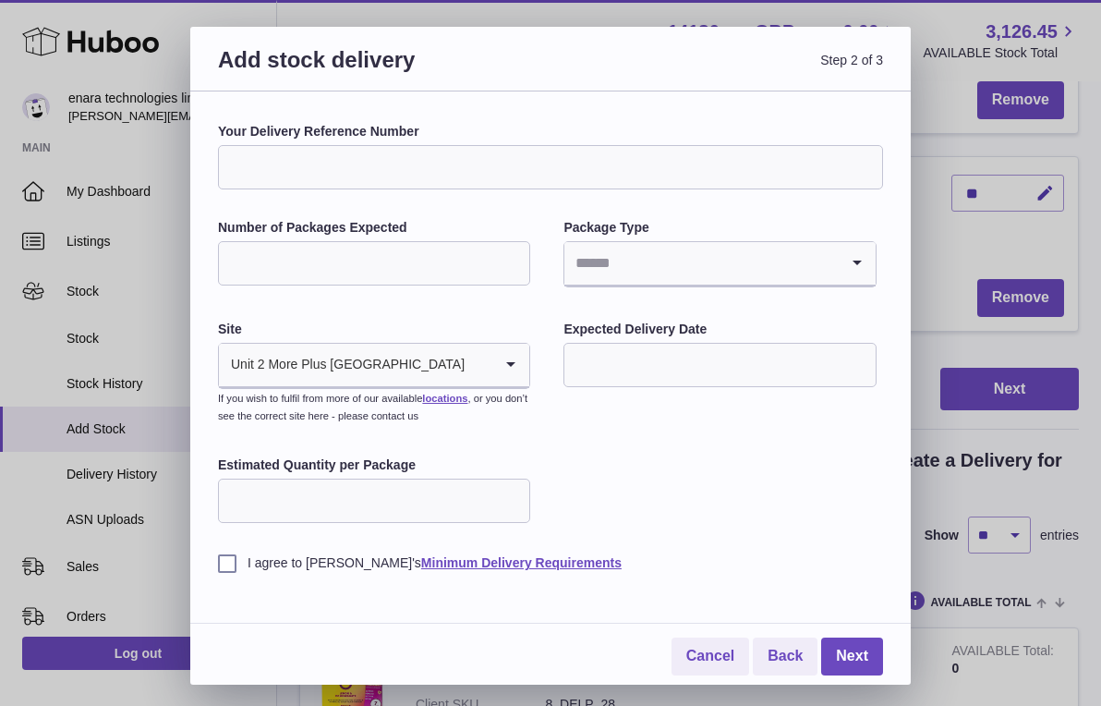
click at [443, 155] on input "Your Delivery Reference Number" at bounding box center [550, 167] width 665 height 44
type input "**********"
click at [401, 264] on input "Number of Packages Expected" at bounding box center [374, 263] width 312 height 44
type input "**"
click at [680, 277] on input "Search for option" at bounding box center [700, 263] width 273 height 42
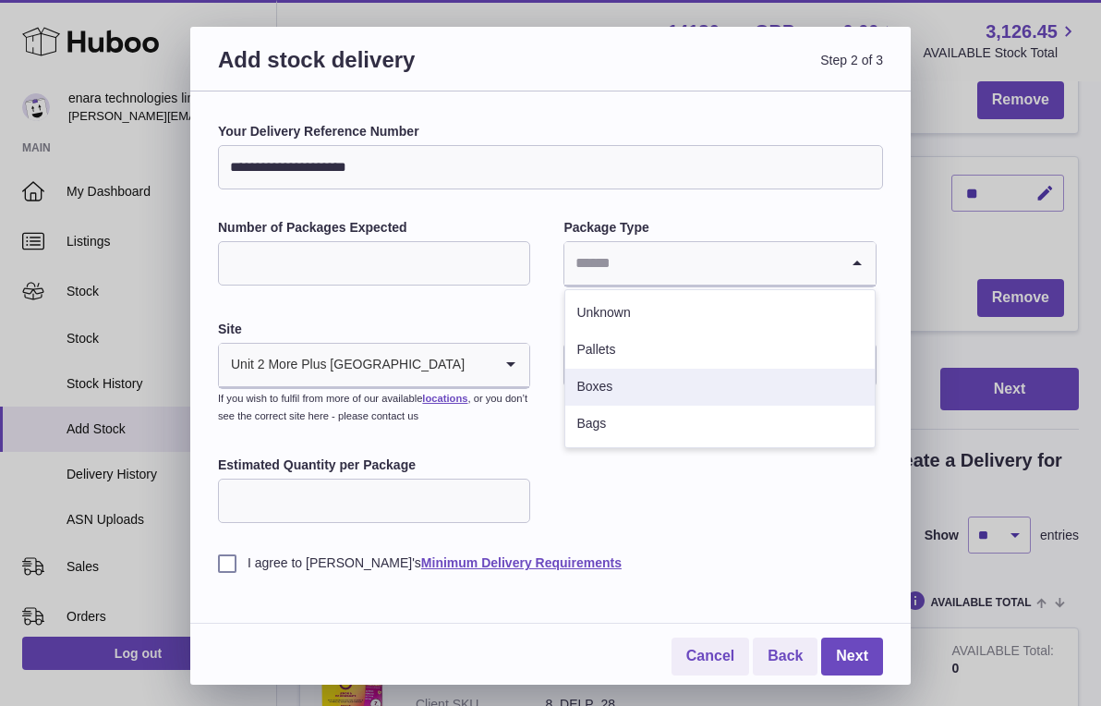
click at [645, 381] on li "Boxes" at bounding box center [719, 387] width 309 height 37
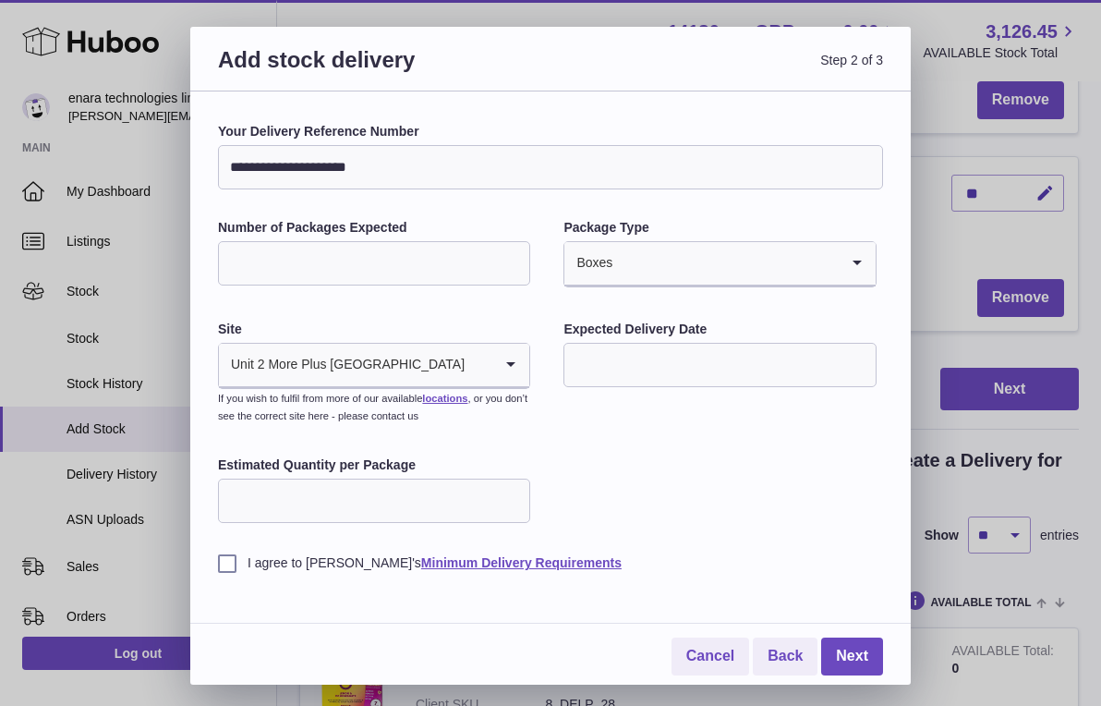
click at [455, 494] on input "Estimated Quantity per Package" at bounding box center [374, 500] width 312 height 44
click at [229, 563] on label "I agree to Huboo's Minimum Delivery Requirements" at bounding box center [550, 563] width 665 height 18
click at [353, 496] on input "Estimated Quantity per Package" at bounding box center [374, 500] width 312 height 44
type input "****"
click at [870, 645] on link "Next" at bounding box center [852, 656] width 62 height 38
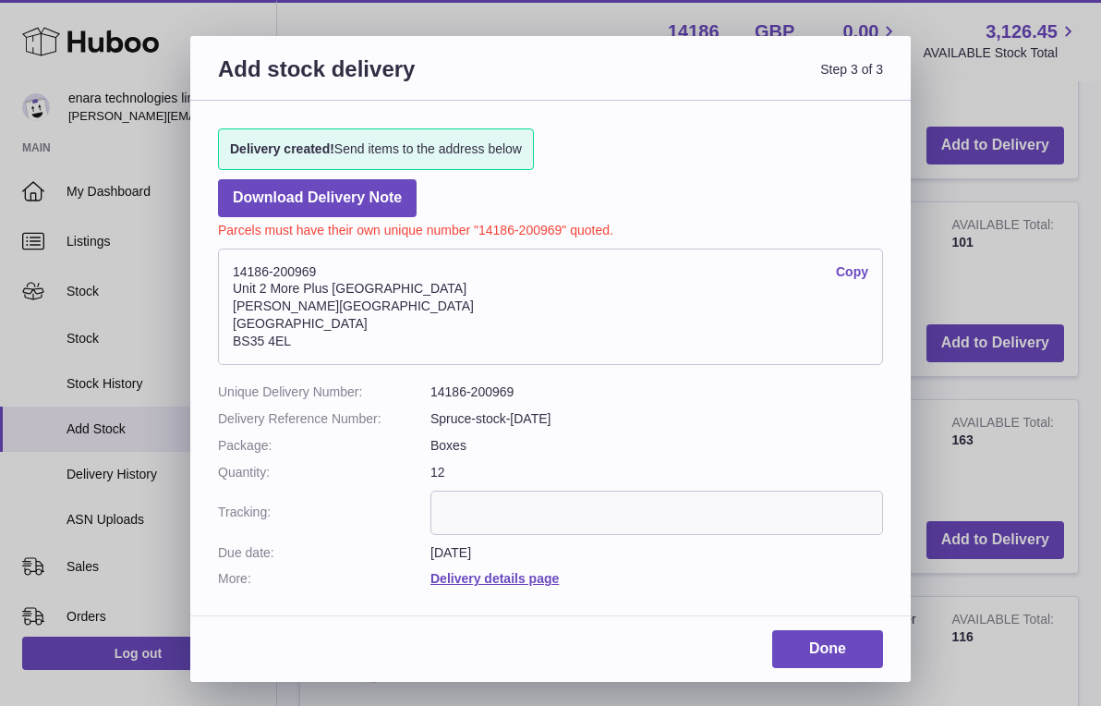
click at [844, 269] on link "Copy" at bounding box center [852, 272] width 32 height 18
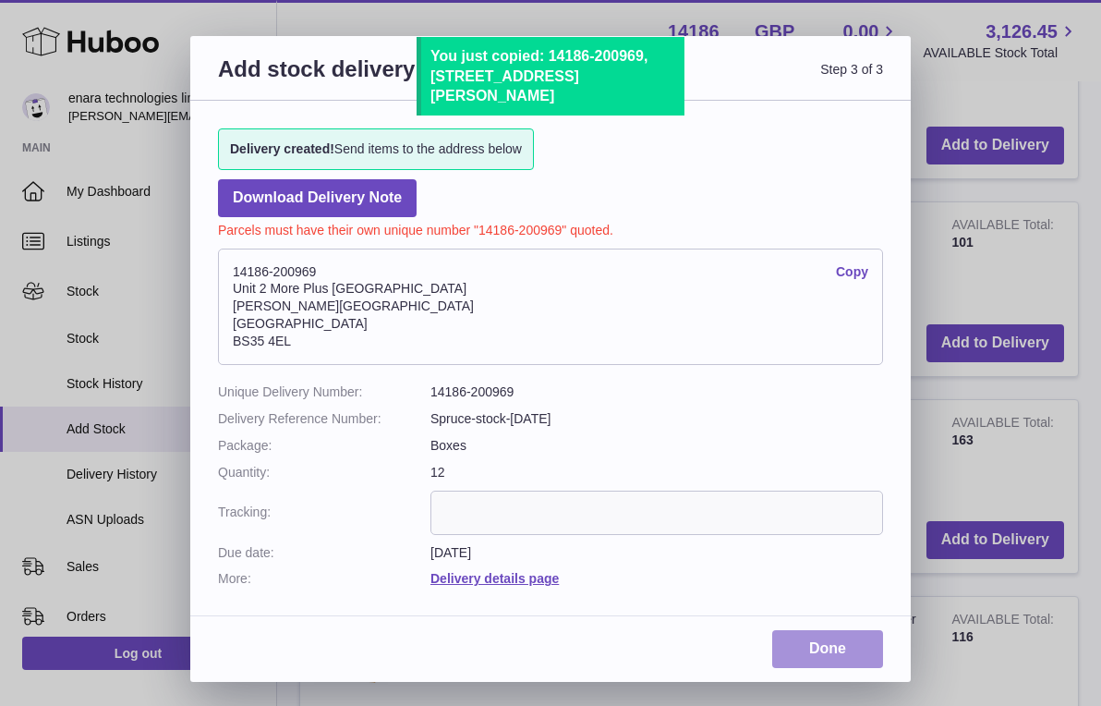
click at [839, 630] on link "Done" at bounding box center [827, 649] width 111 height 38
